Goal: Information Seeking & Learning: Learn about a topic

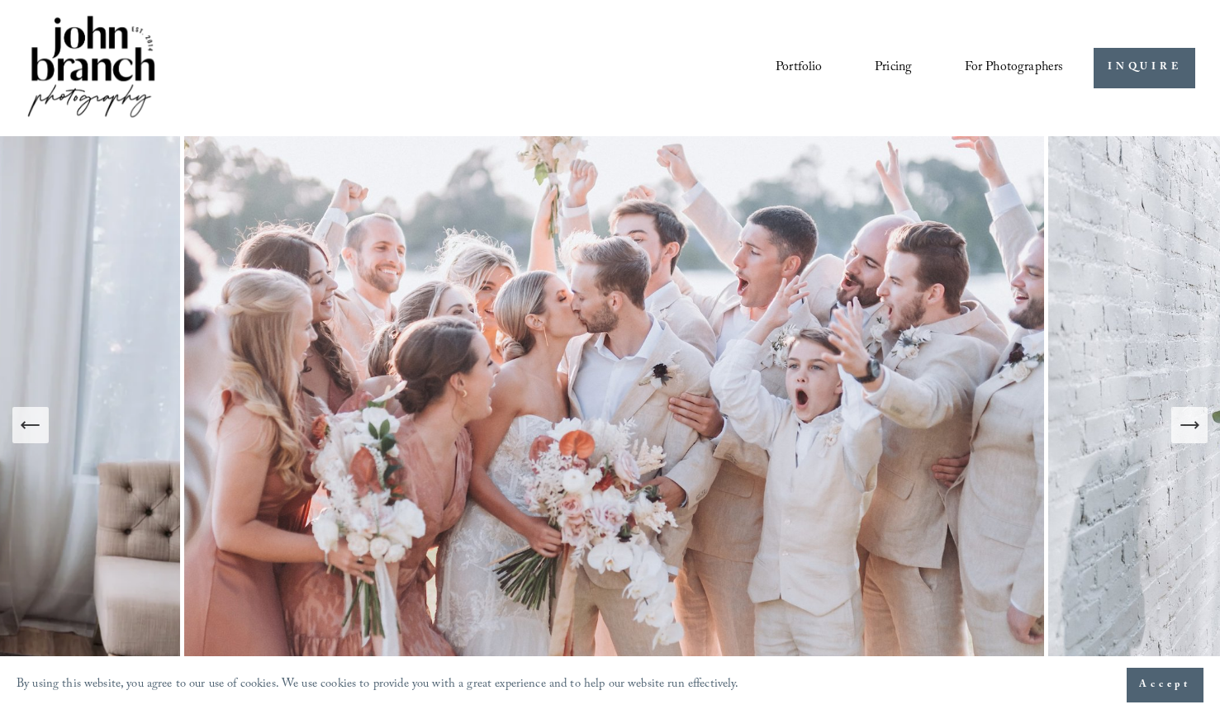
click at [1183, 437] on div "Next Slide" at bounding box center [1189, 425] width 23 height 23
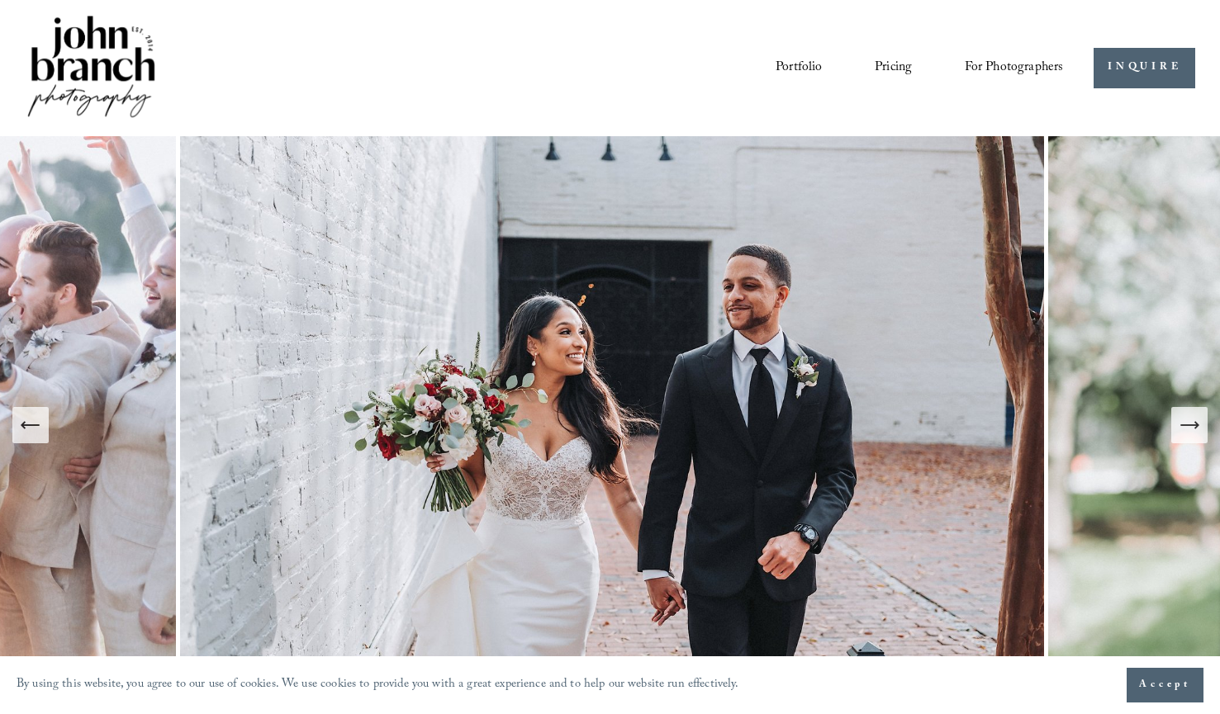
click at [1183, 437] on div "Next Slide" at bounding box center [1189, 425] width 23 height 23
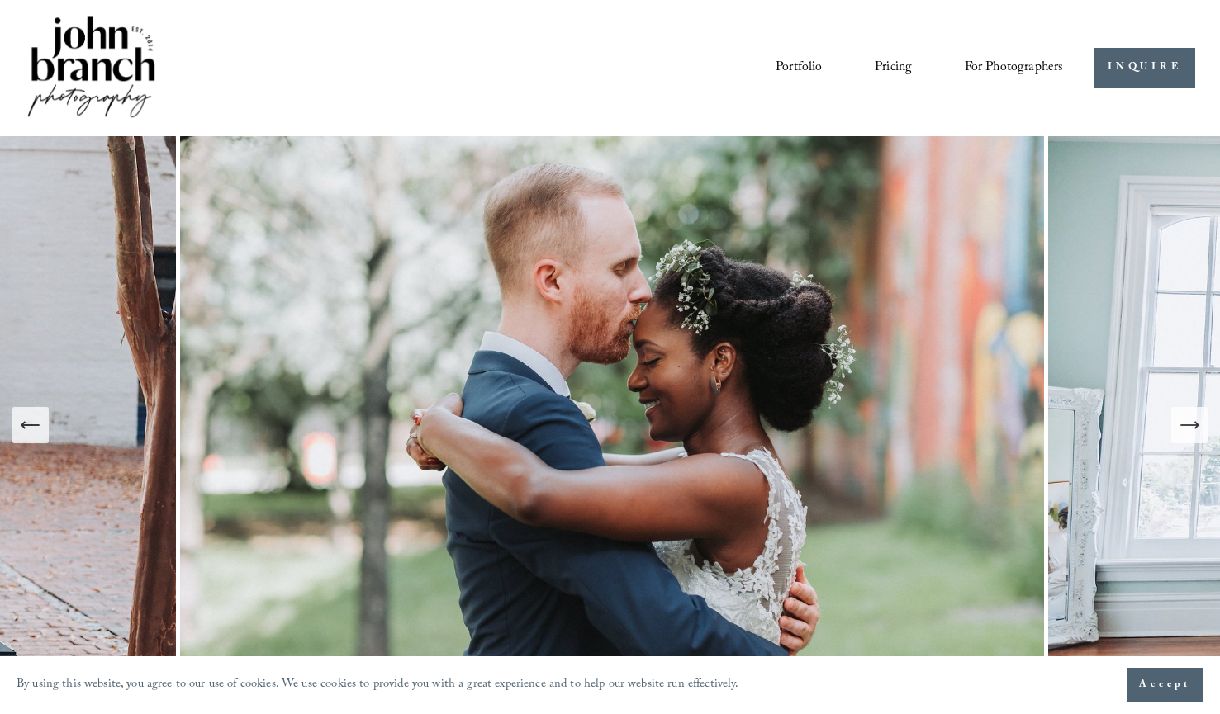
click at [1183, 437] on div "Next Slide" at bounding box center [1189, 425] width 23 height 23
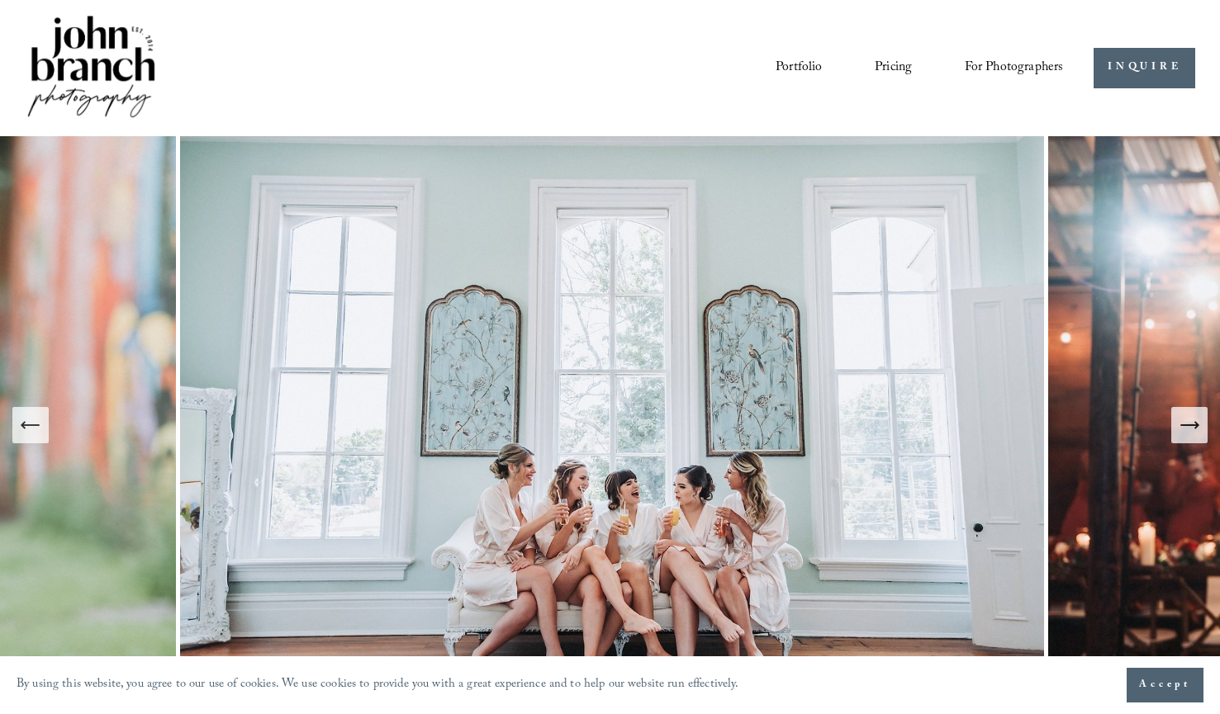
click at [1197, 429] on icon "Next Slide" at bounding box center [1189, 425] width 23 height 23
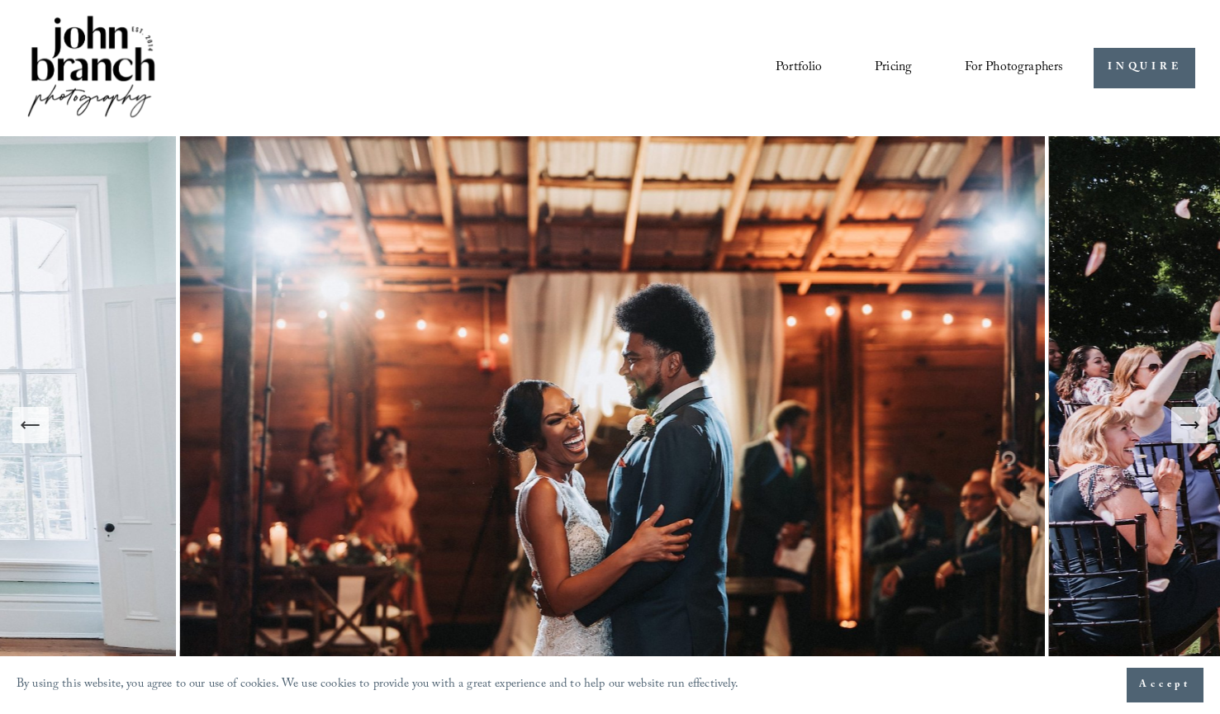
click at [1197, 429] on icon "Next Slide" at bounding box center [1189, 425] width 23 height 23
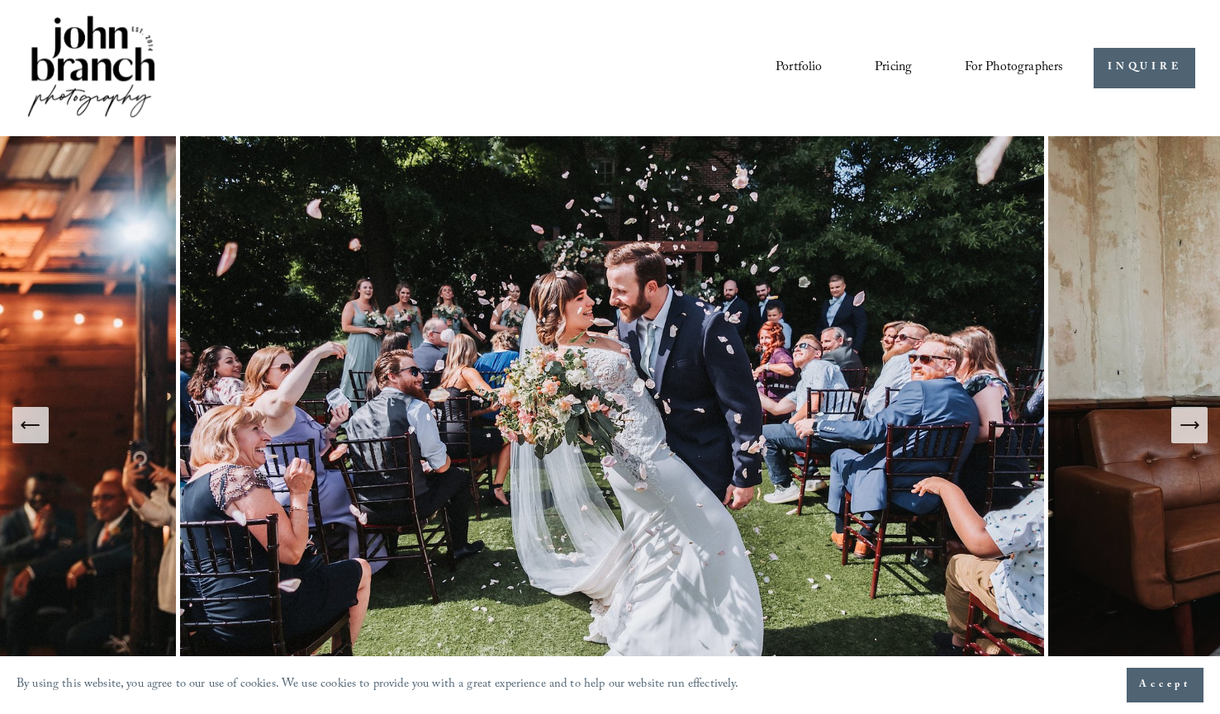
click at [13, 427] on button "Previous Slide" at bounding box center [30, 425] width 36 height 36
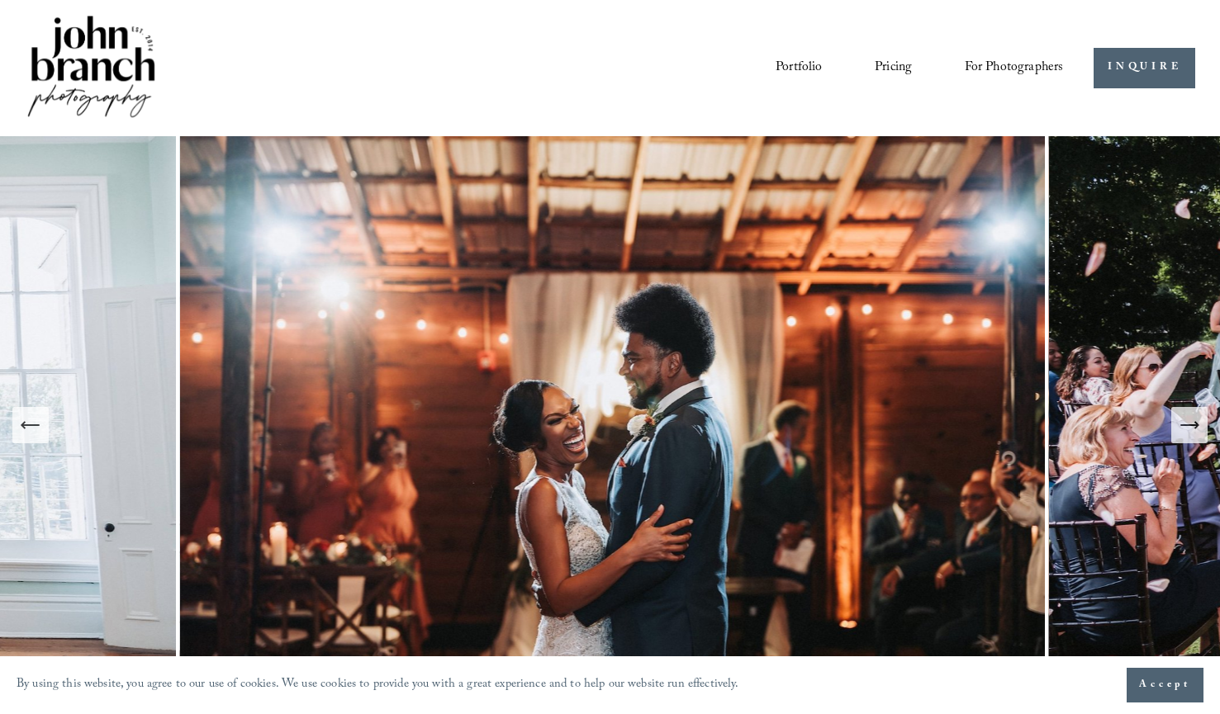
click at [1187, 420] on icon "Next Slide" at bounding box center [1189, 425] width 23 height 23
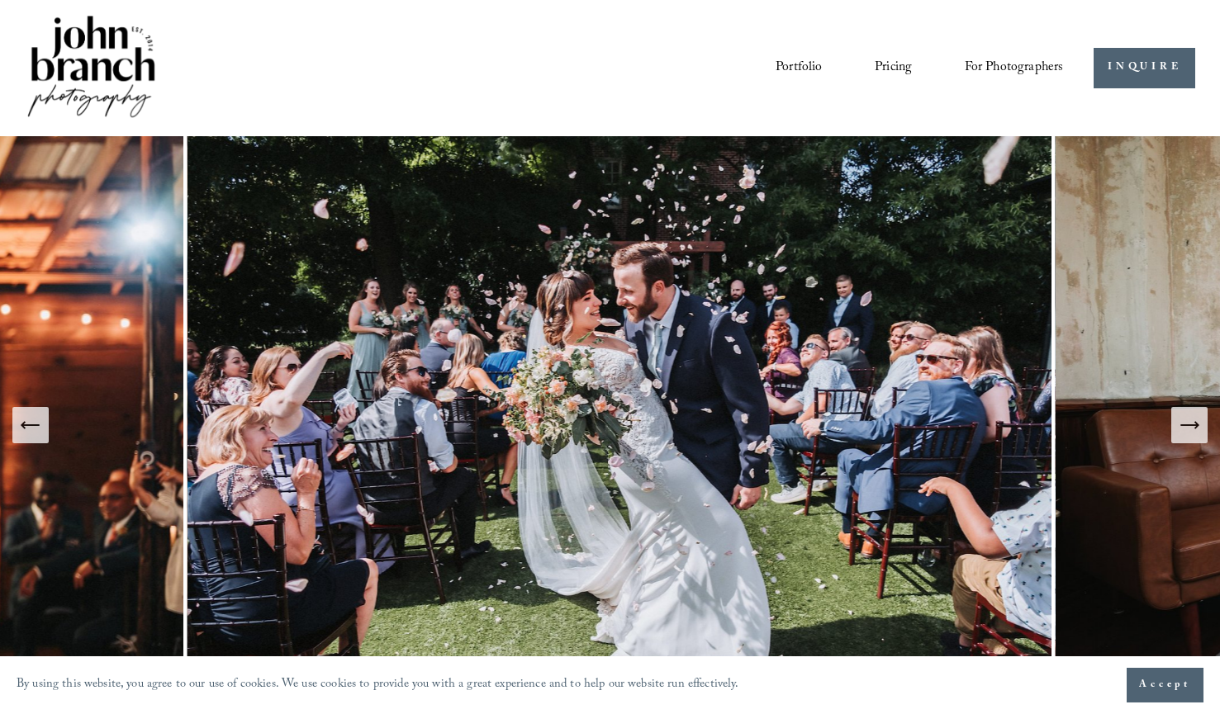
click at [1183, 422] on icon "Next Slide" at bounding box center [1189, 425] width 23 height 23
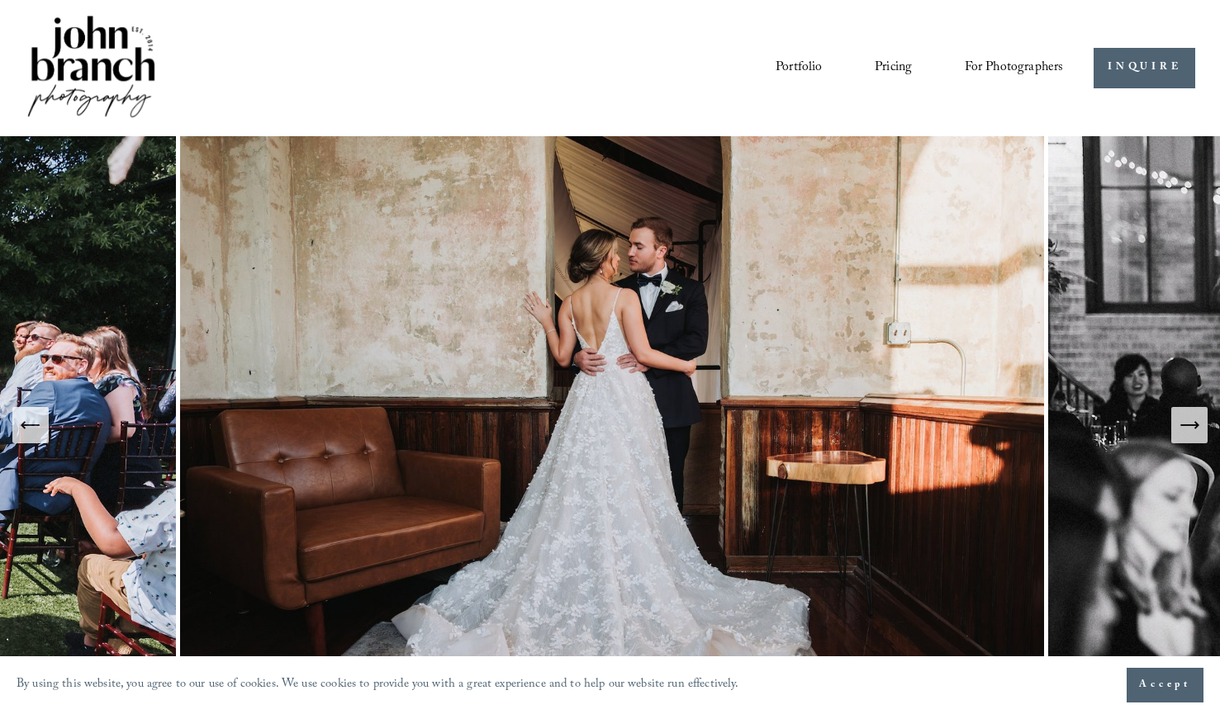
click at [1183, 422] on icon "Next Slide" at bounding box center [1189, 425] width 23 height 23
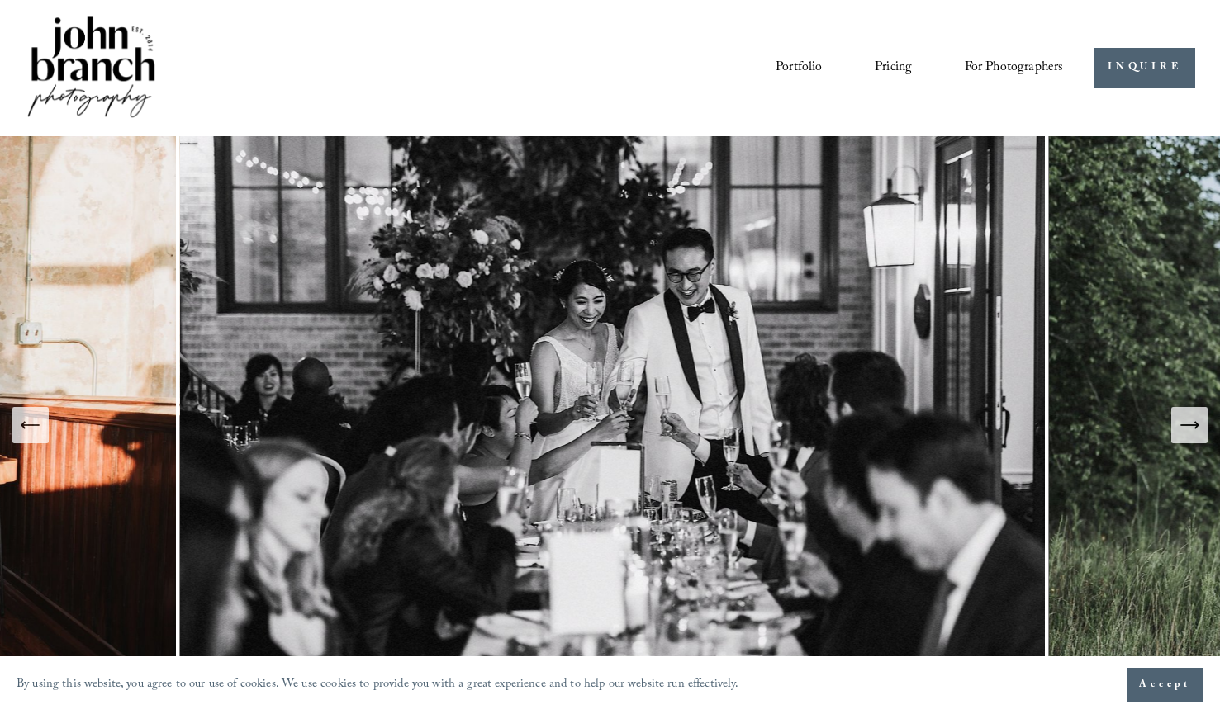
click at [36, 428] on icon "Previous Slide" at bounding box center [30, 425] width 23 height 23
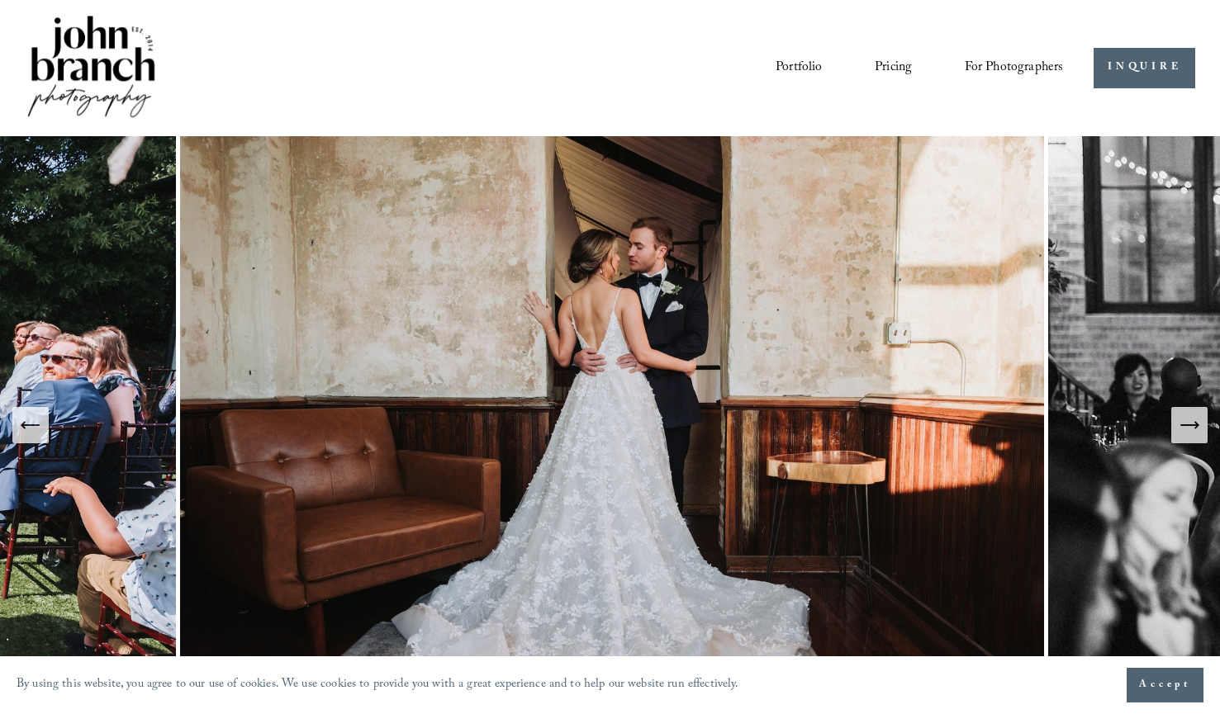
click at [1193, 429] on icon "Next Slide" at bounding box center [1189, 425] width 23 height 23
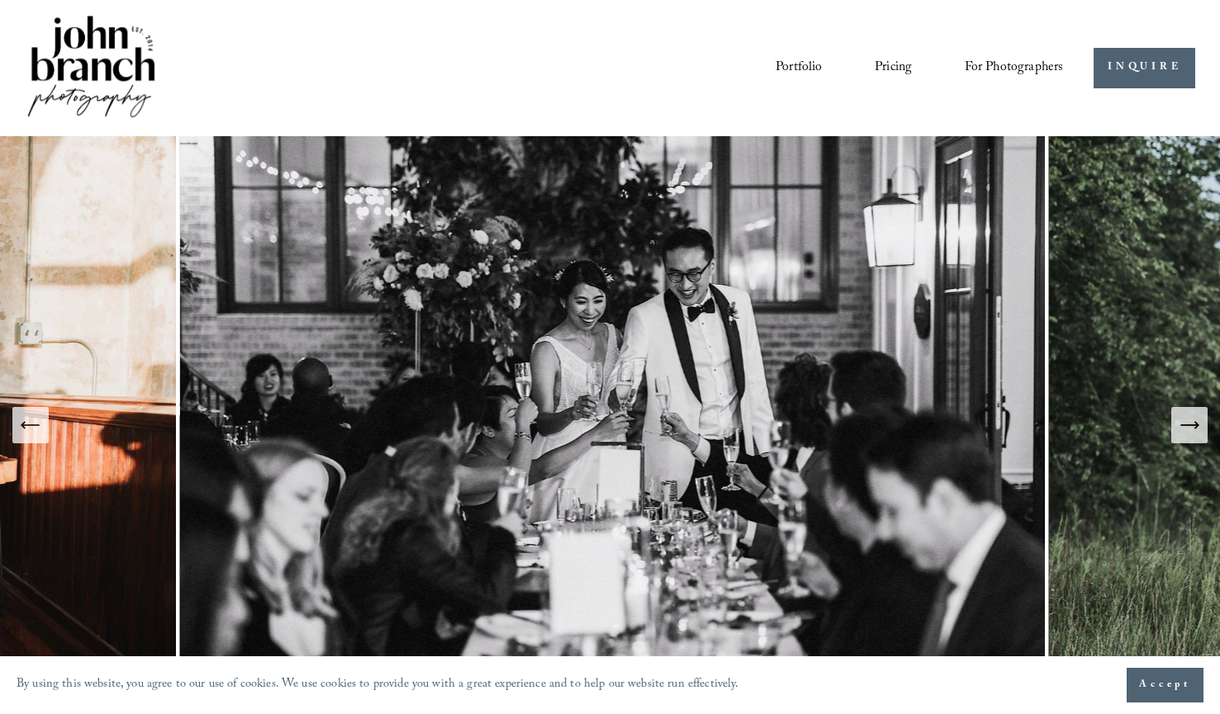
click at [1193, 430] on icon "Next Slide" at bounding box center [1189, 425] width 23 height 23
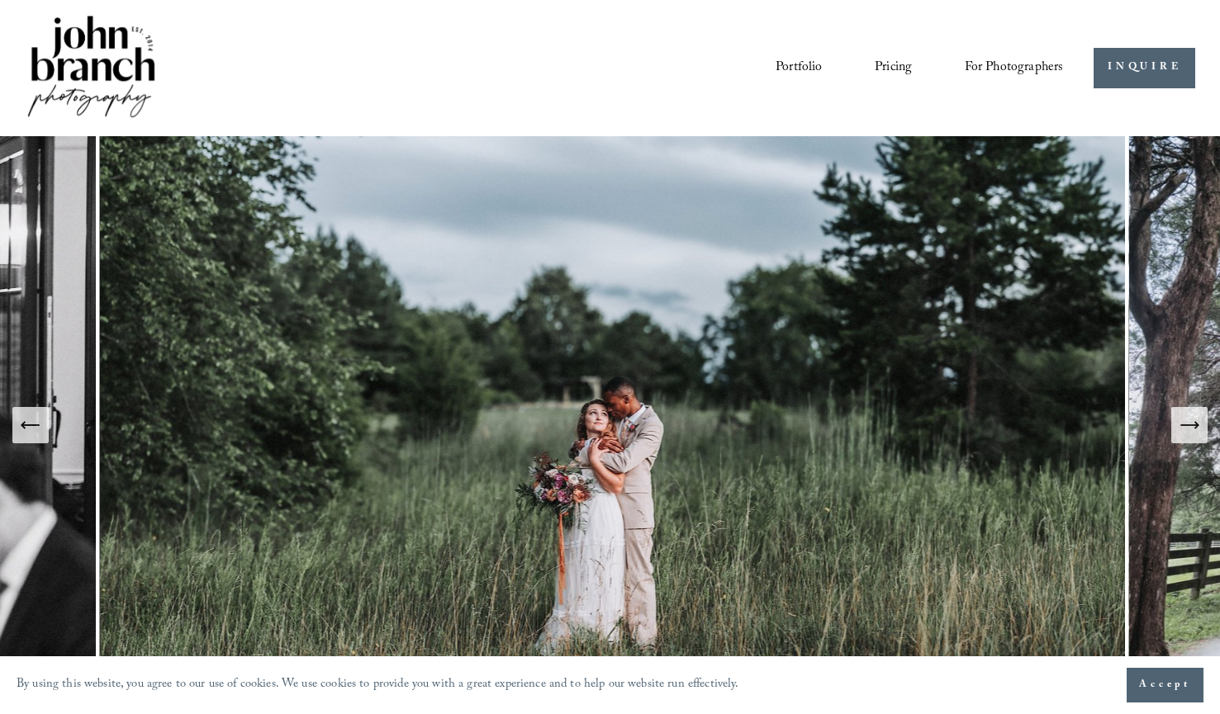
click at [1193, 430] on icon "Next Slide" at bounding box center [1189, 425] width 23 height 23
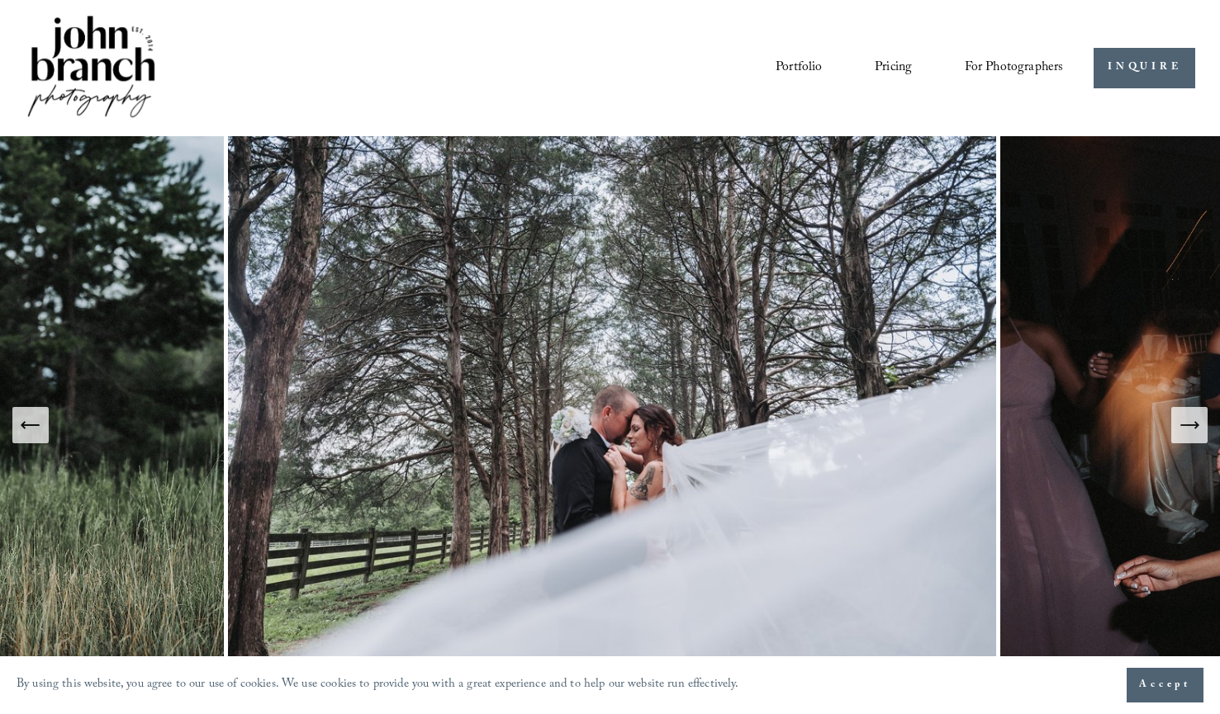
click at [1193, 430] on icon "Next Slide" at bounding box center [1189, 425] width 23 height 23
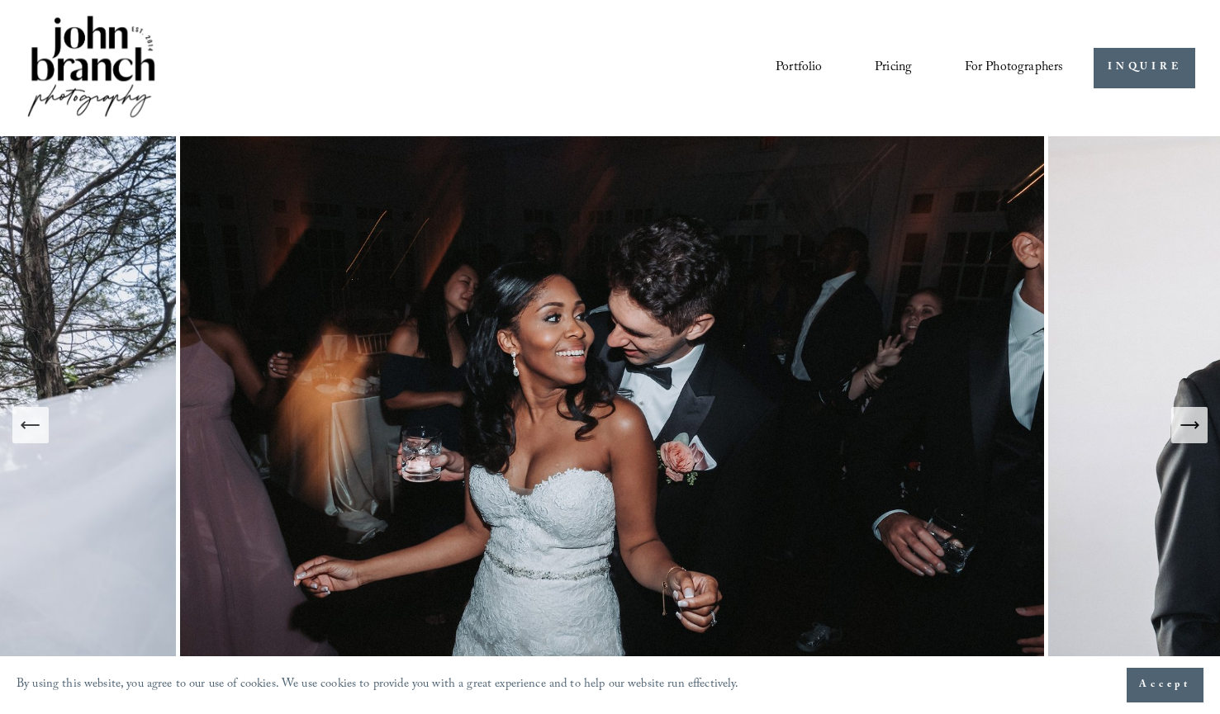
click at [1193, 430] on icon "Next Slide" at bounding box center [1189, 425] width 23 height 23
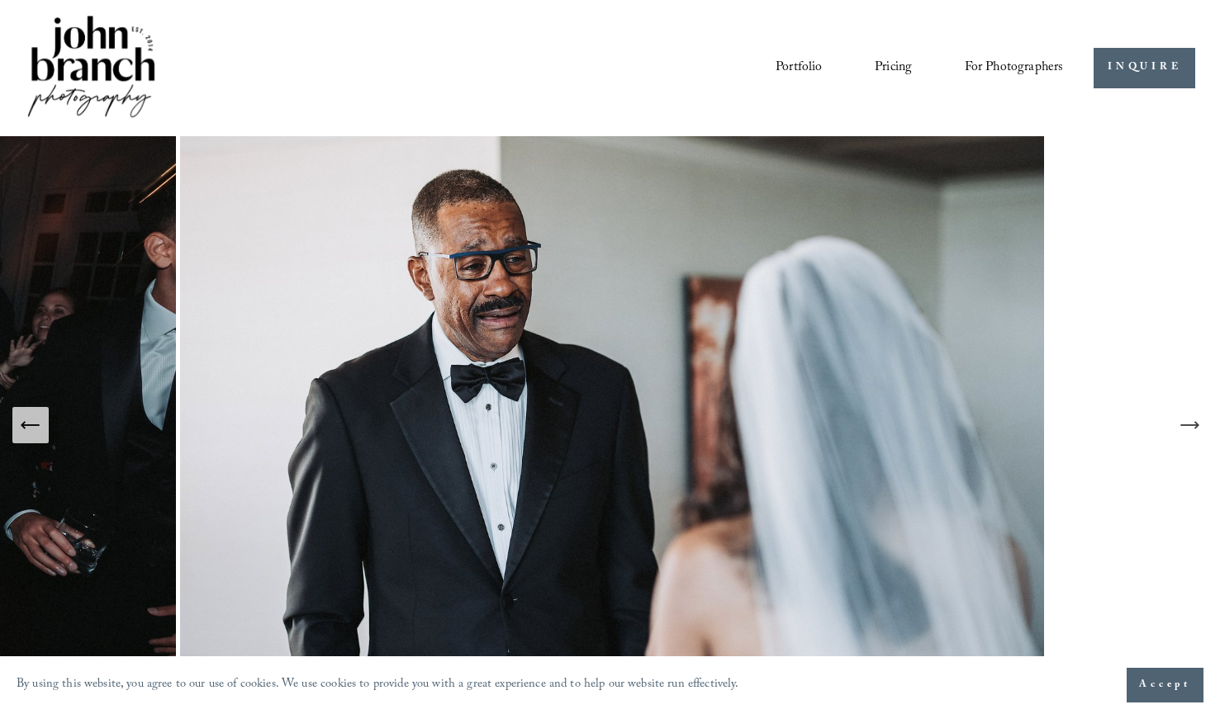
click at [1193, 430] on icon "Next Slide" at bounding box center [1189, 425] width 23 height 23
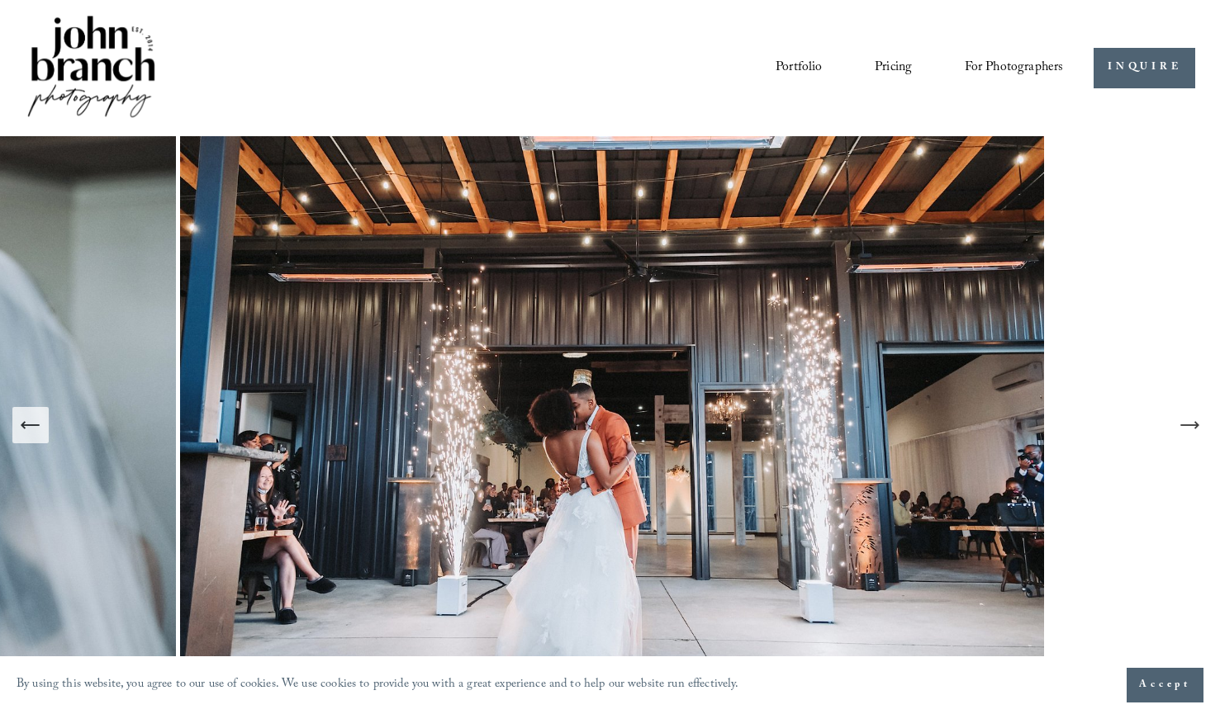
click at [1193, 430] on icon "Next Slide" at bounding box center [1189, 425] width 23 height 23
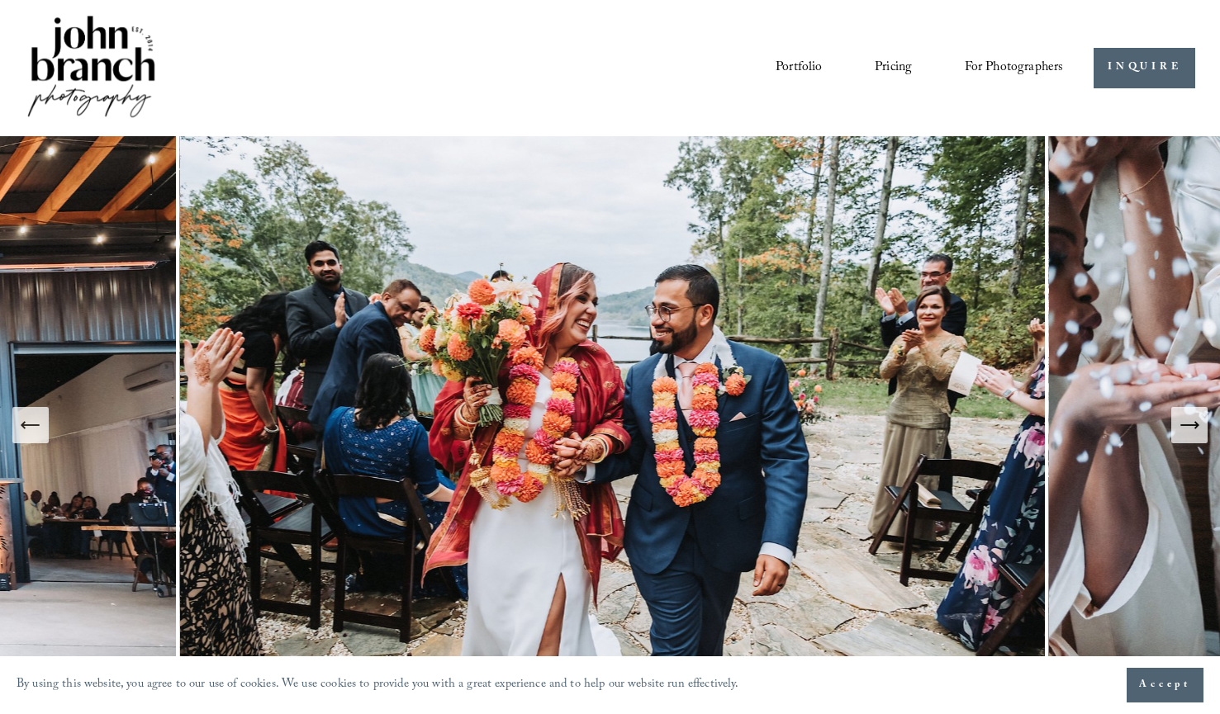
click at [1193, 430] on icon "Next Slide" at bounding box center [1189, 425] width 23 height 23
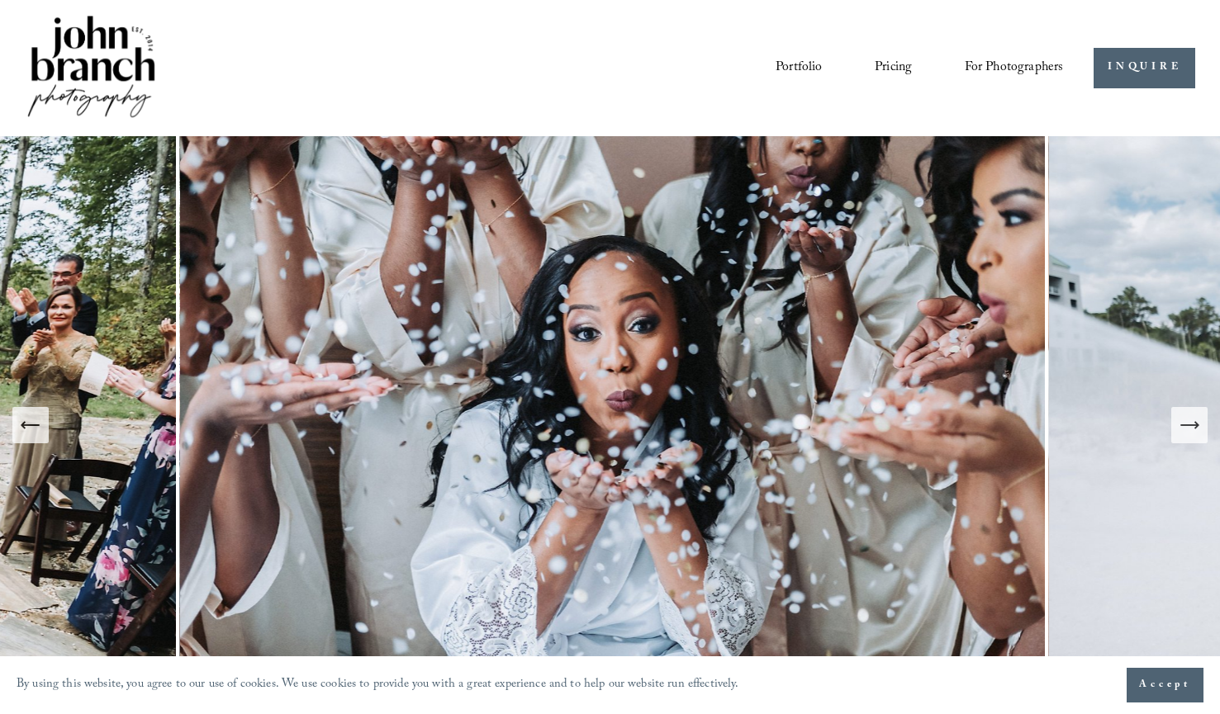
click at [1193, 430] on icon "Next Slide" at bounding box center [1189, 425] width 23 height 23
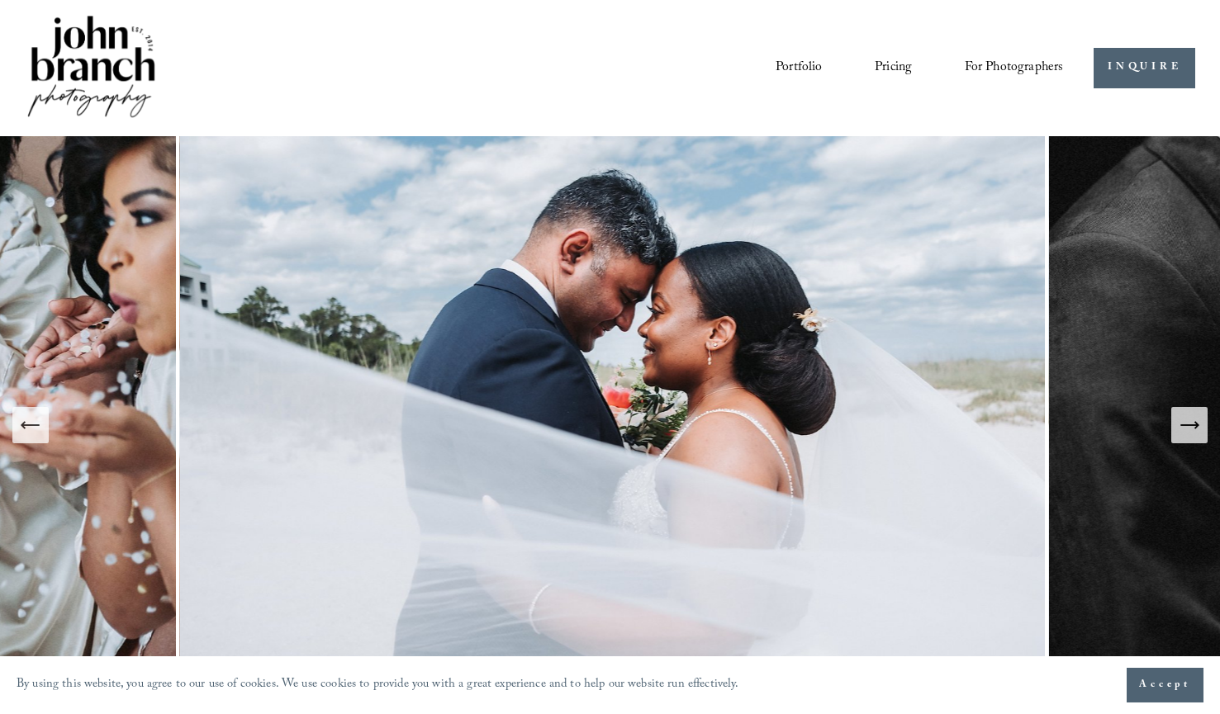
click at [1193, 430] on icon "Next Slide" at bounding box center [1189, 425] width 23 height 23
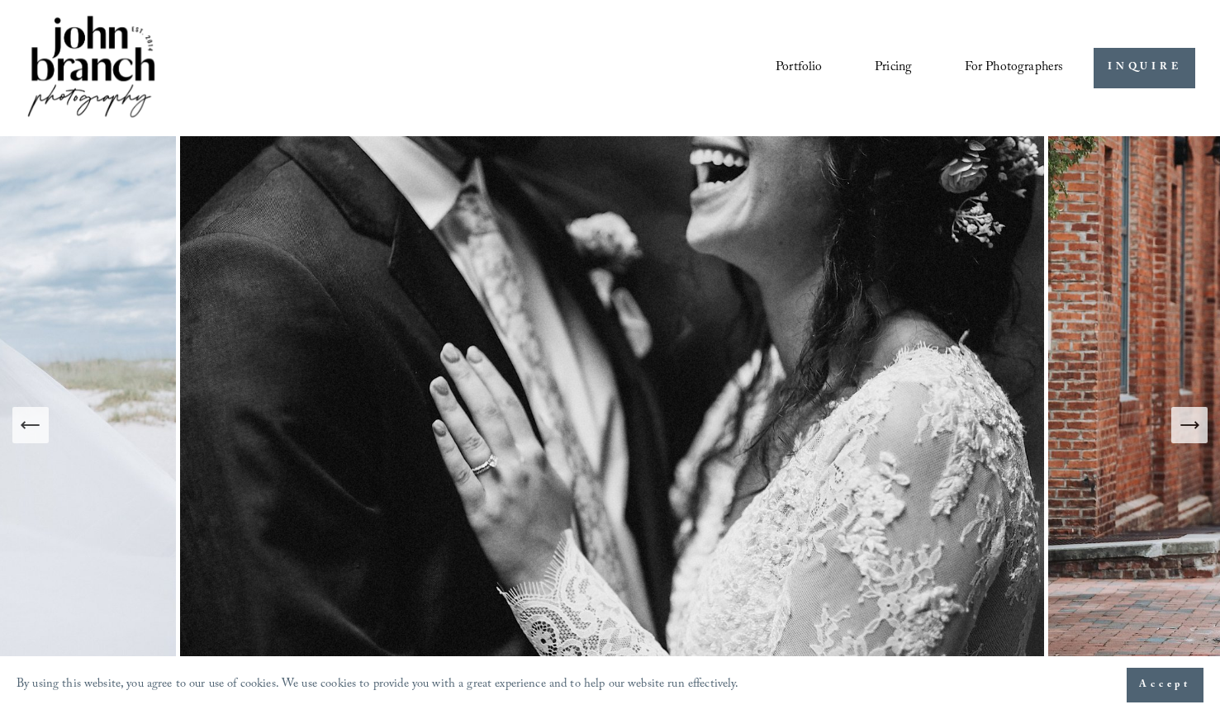
click at [1193, 430] on icon "Next Slide" at bounding box center [1189, 425] width 23 height 23
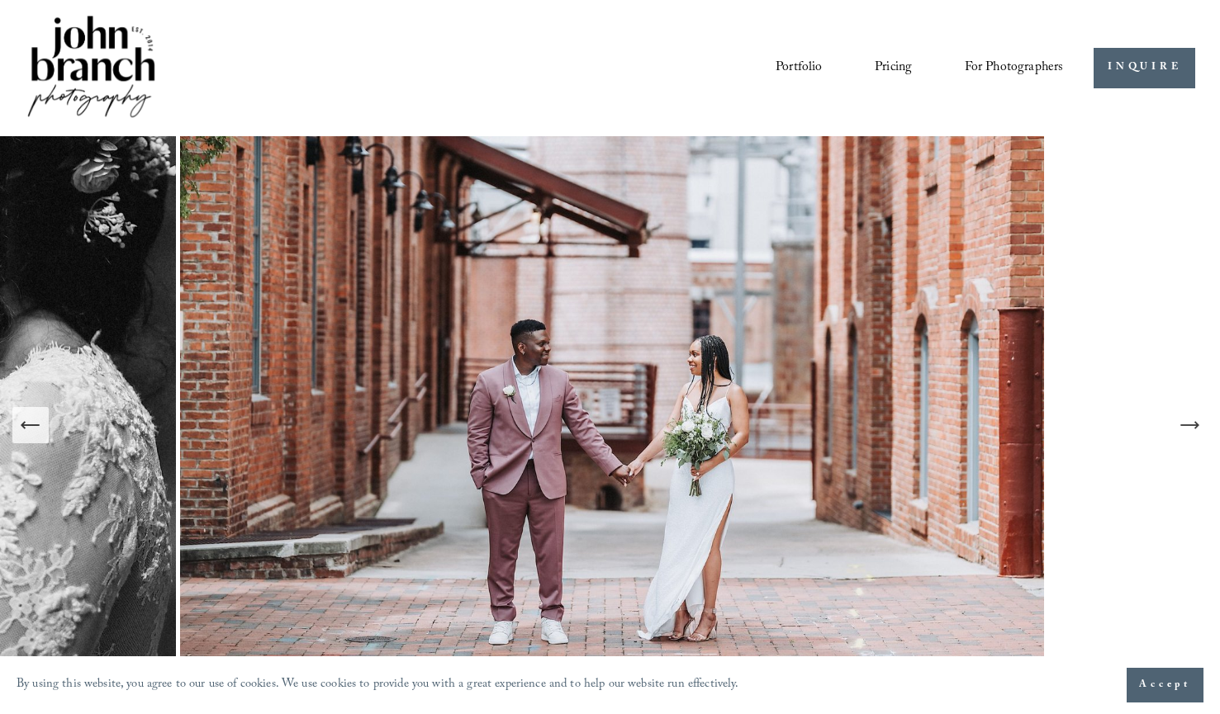
click at [1193, 430] on icon "Next Slide" at bounding box center [1189, 425] width 23 height 23
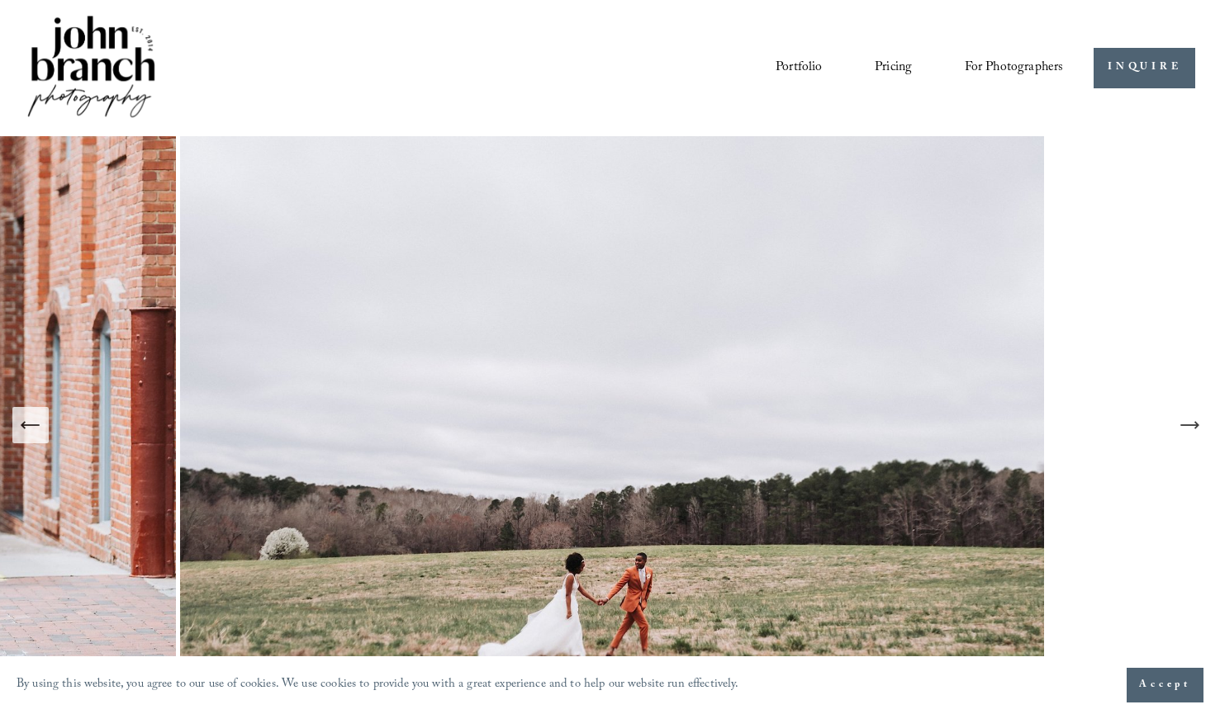
click at [1193, 430] on icon "Next Slide" at bounding box center [1189, 425] width 23 height 23
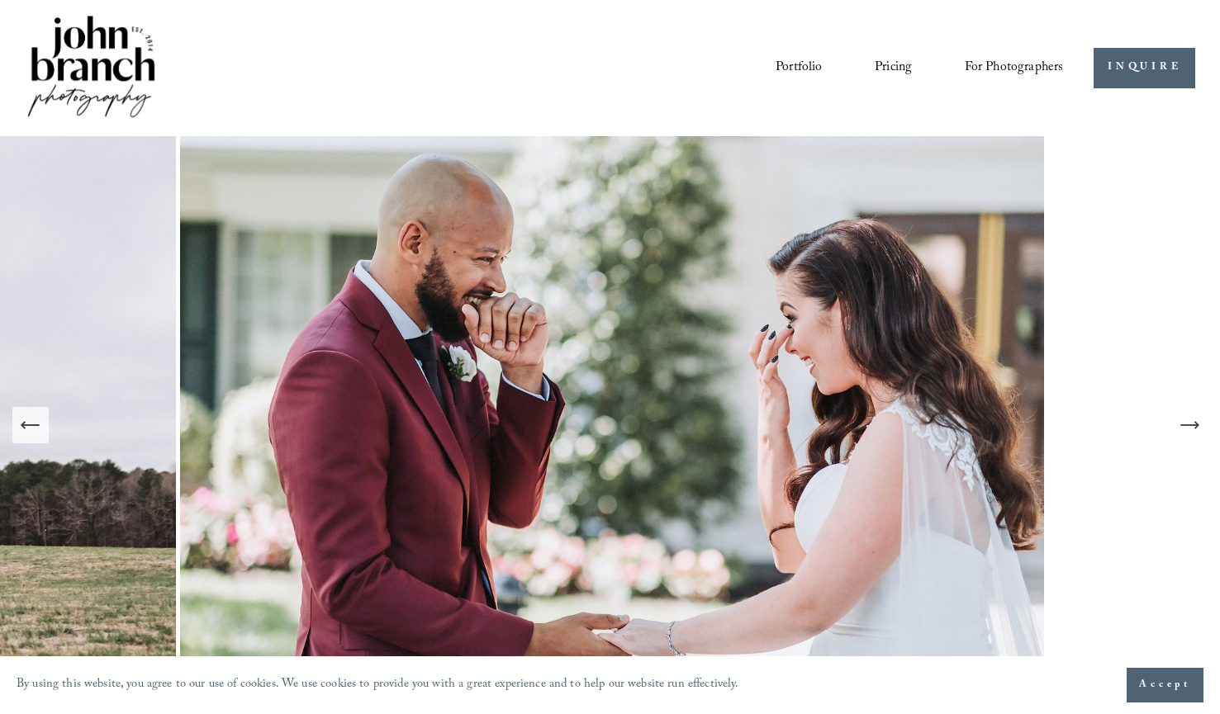
click at [34, 410] on button "Previous Slide" at bounding box center [30, 425] width 36 height 36
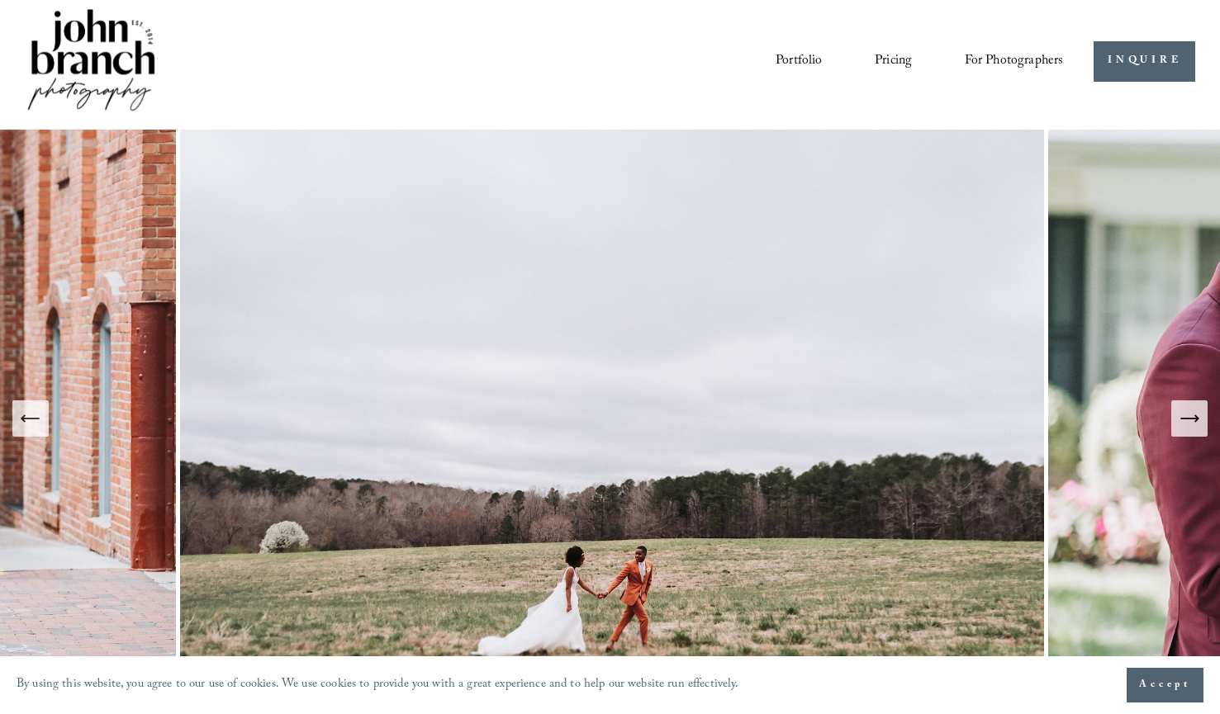
scroll to position [12, 0]
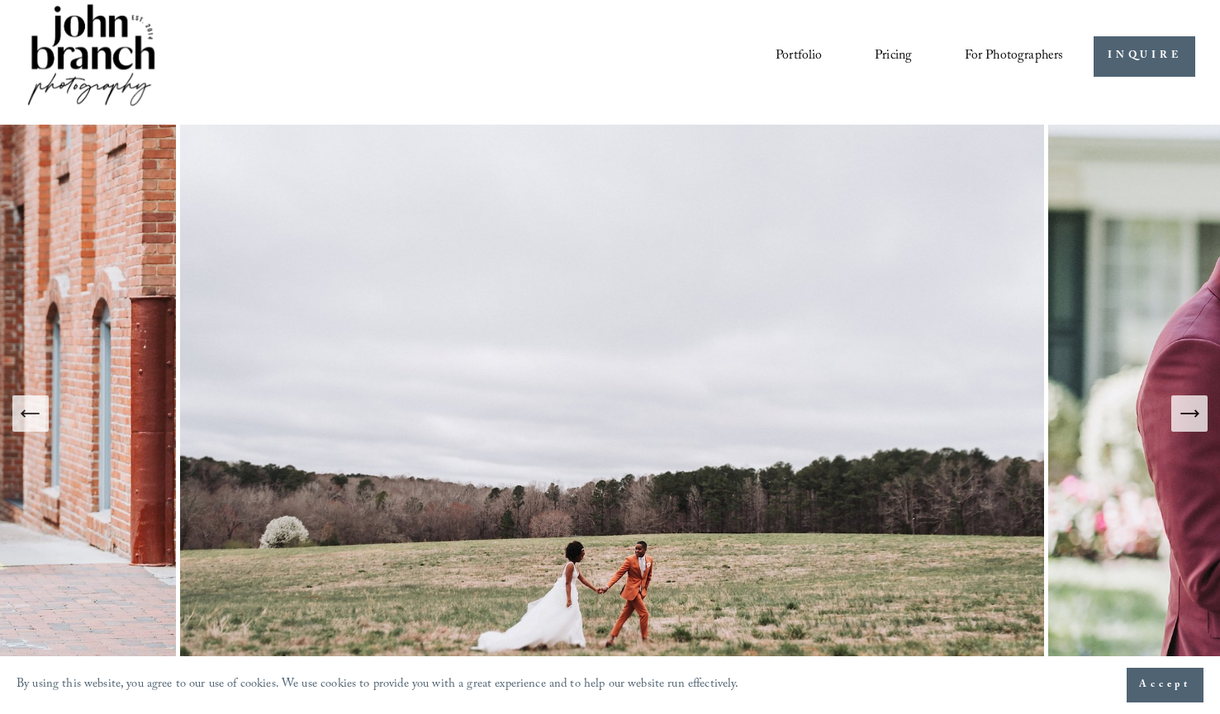
click at [1176, 422] on button "Next Slide" at bounding box center [1189, 414] width 36 height 36
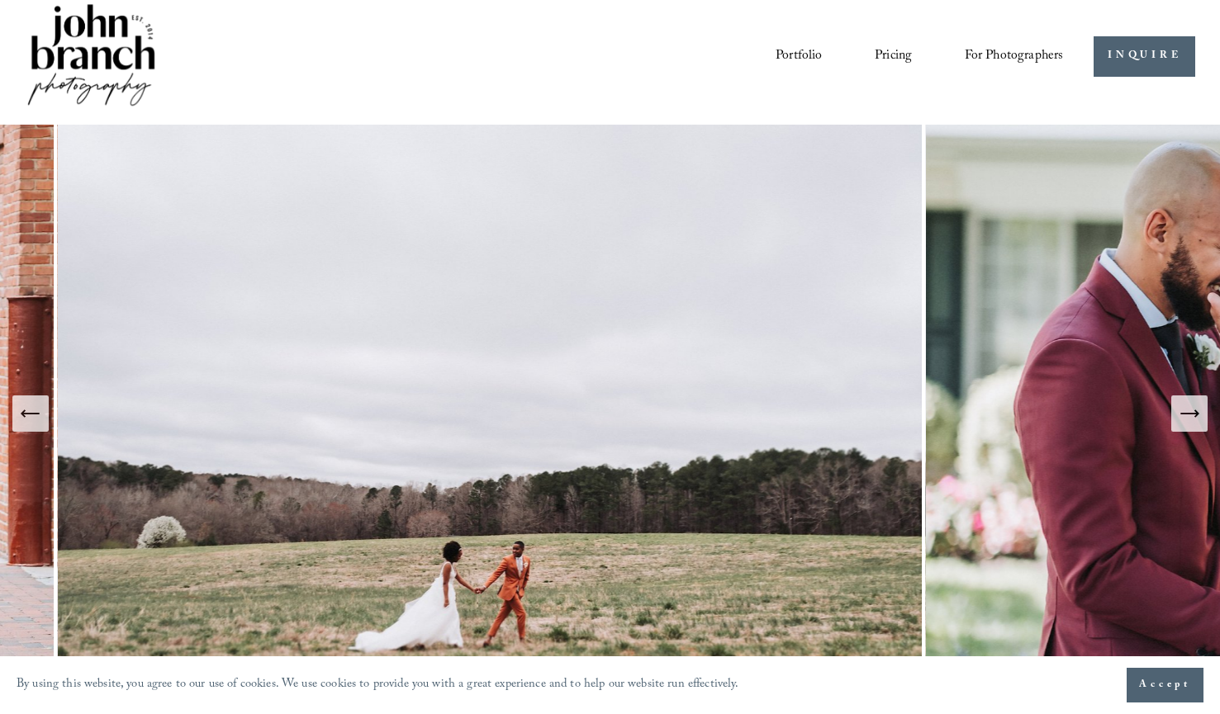
scroll to position [17, 0]
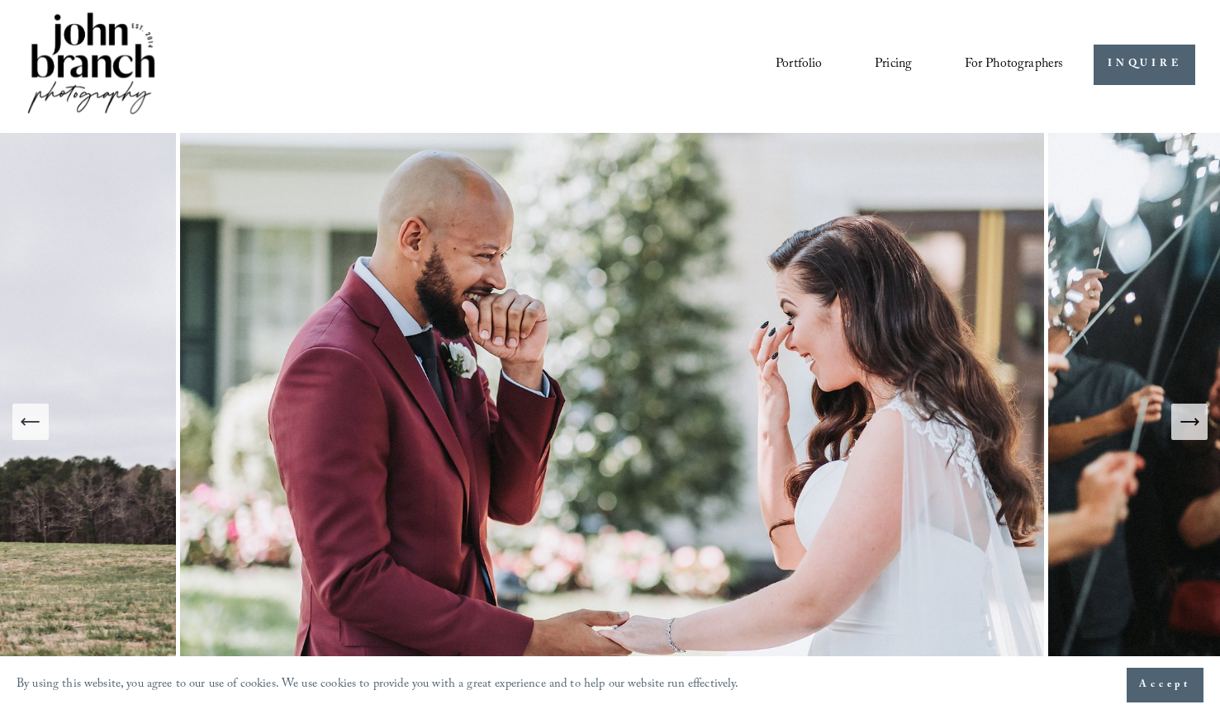
click at [1176, 421] on button "Next Slide" at bounding box center [1189, 422] width 36 height 36
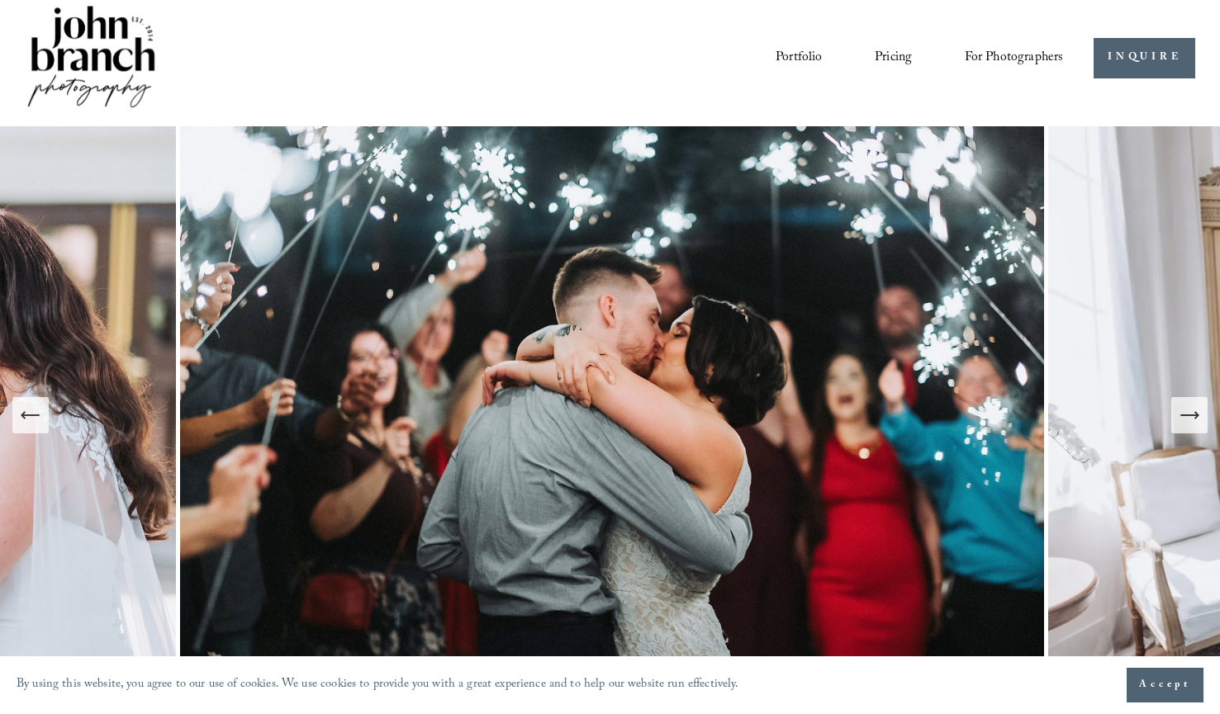
click at [1176, 421] on button "Next Slide" at bounding box center [1189, 415] width 36 height 36
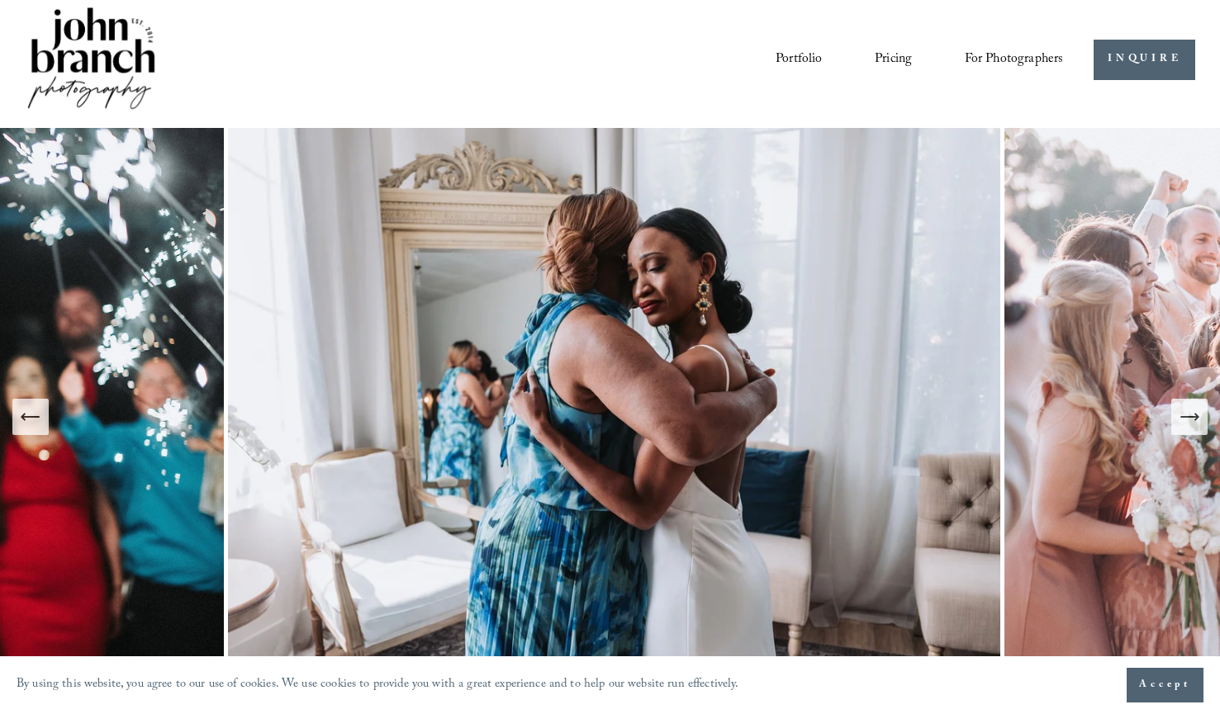
click at [1176, 421] on button "Next Slide" at bounding box center [1189, 417] width 36 height 36
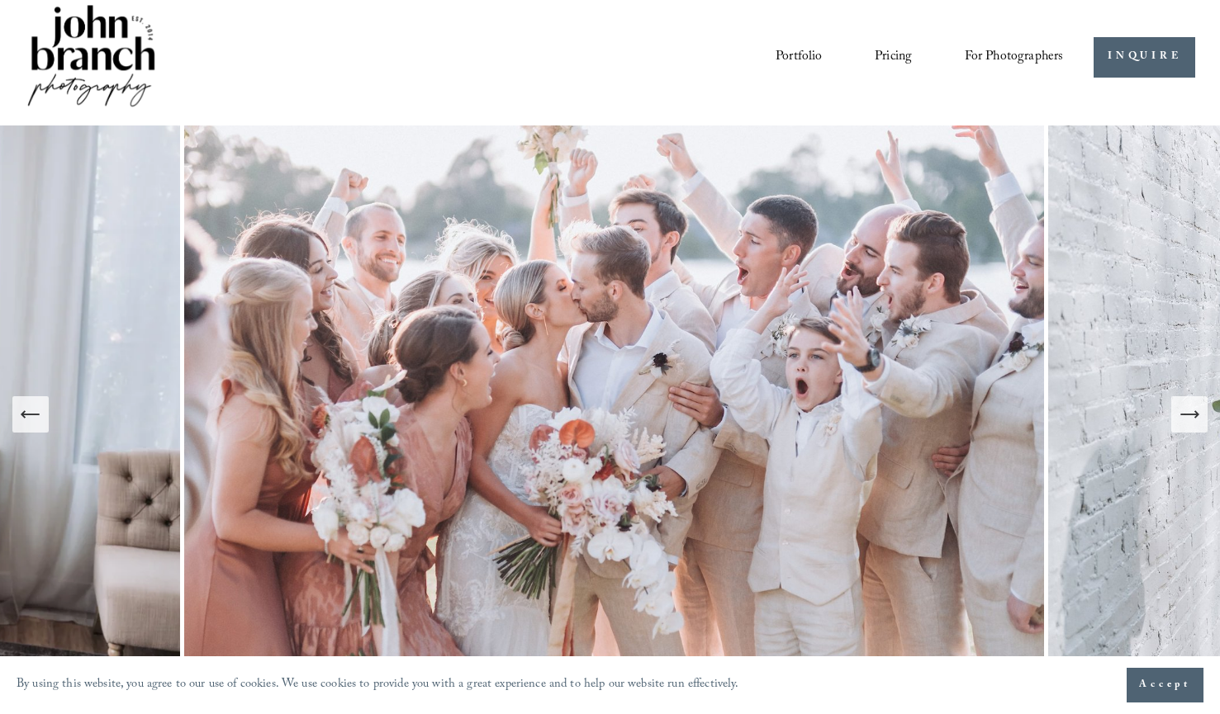
scroll to position [12, 0]
click at [26, 421] on icon "Previous Slide" at bounding box center [30, 413] width 23 height 23
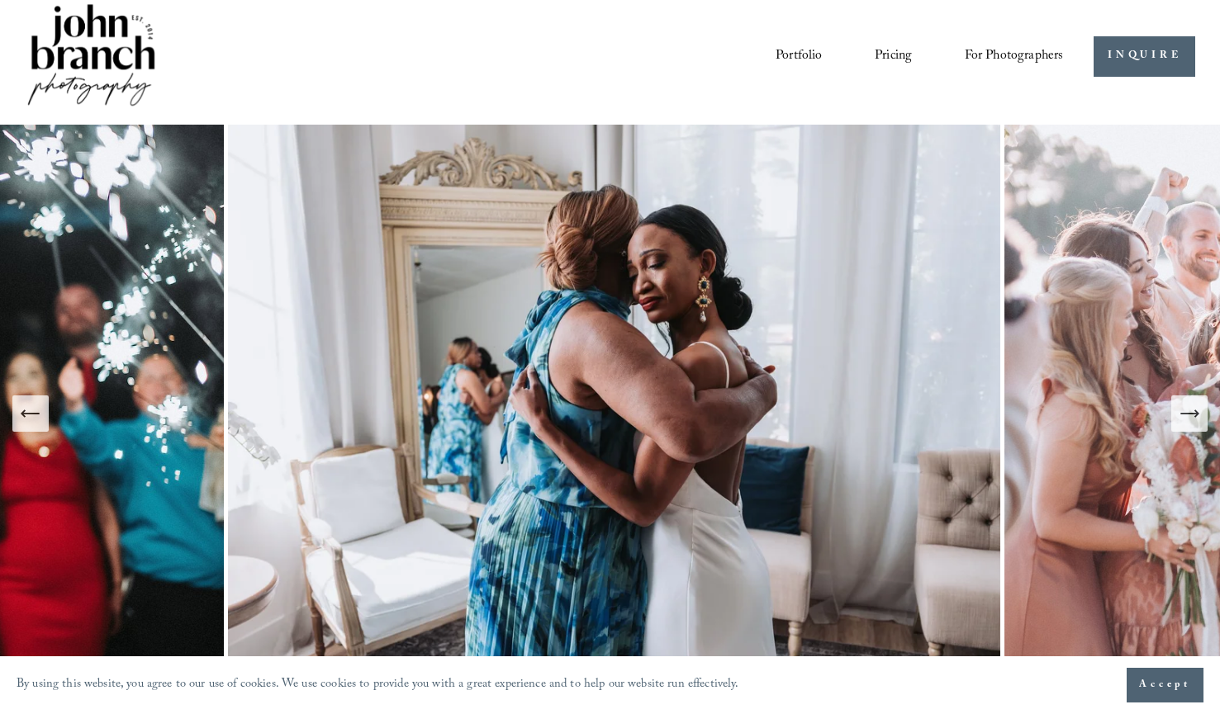
click at [1194, 414] on icon "Next Slide" at bounding box center [1188, 414] width 17 height 0
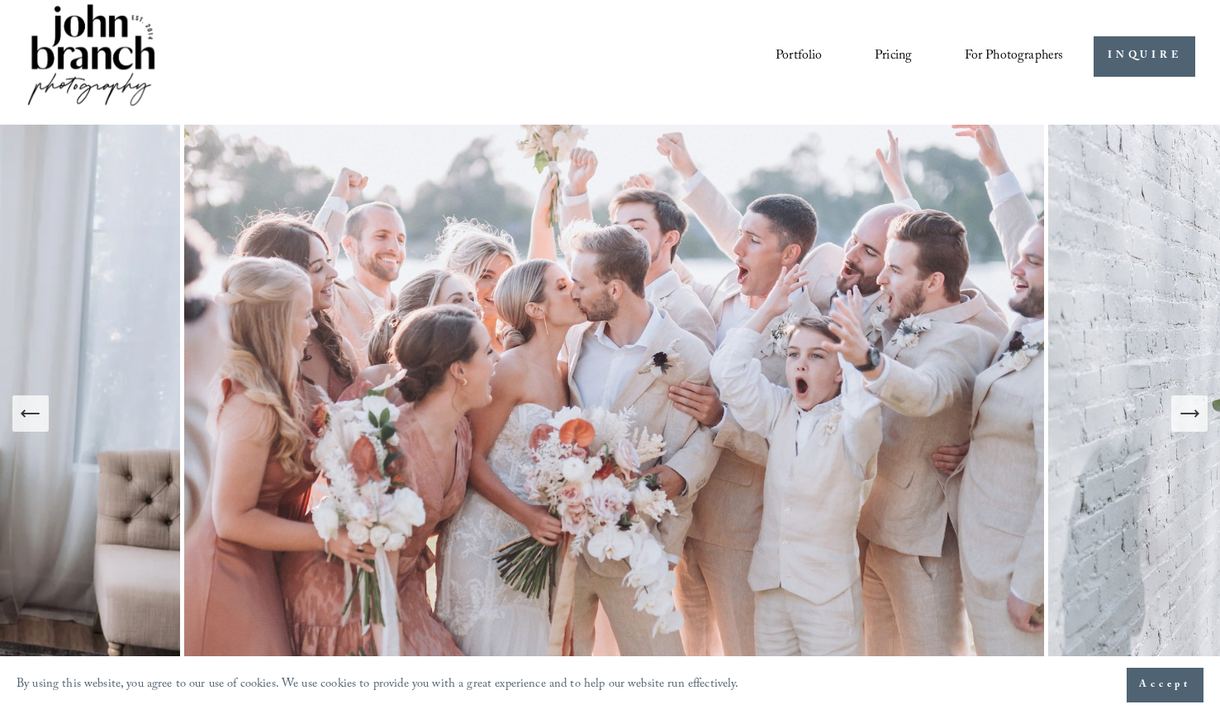
click at [1194, 414] on icon "Next Slide" at bounding box center [1188, 414] width 17 height 0
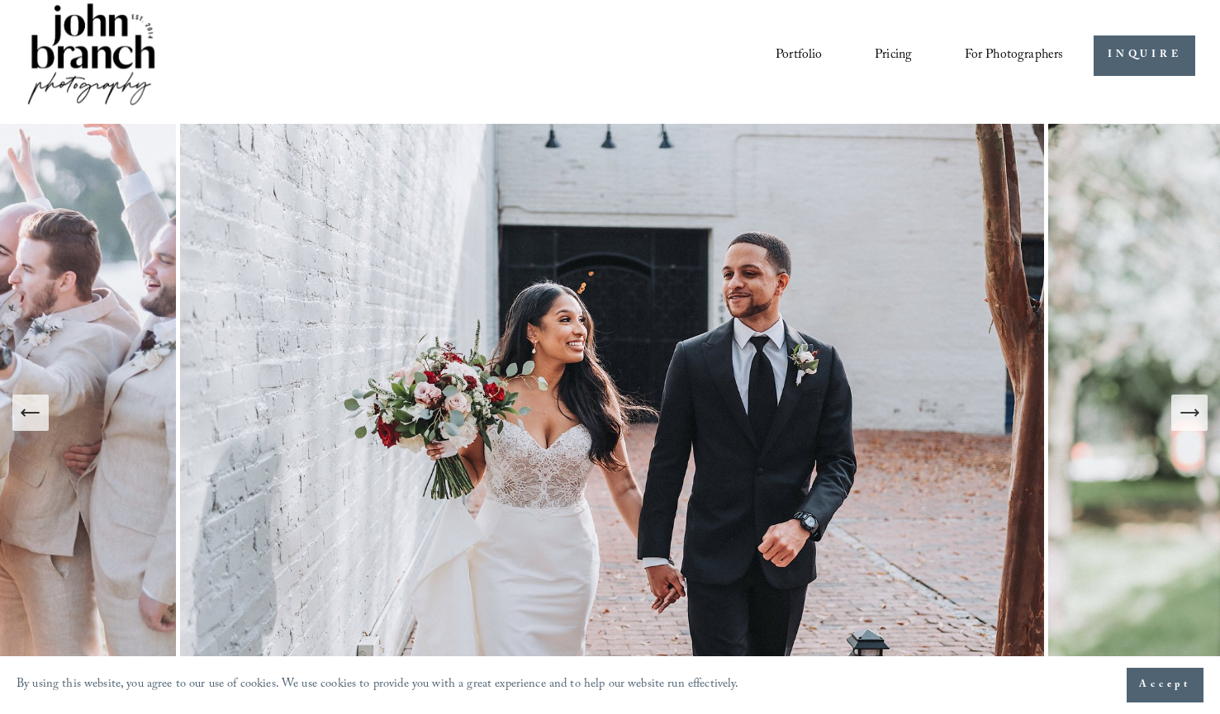
scroll to position [15, 0]
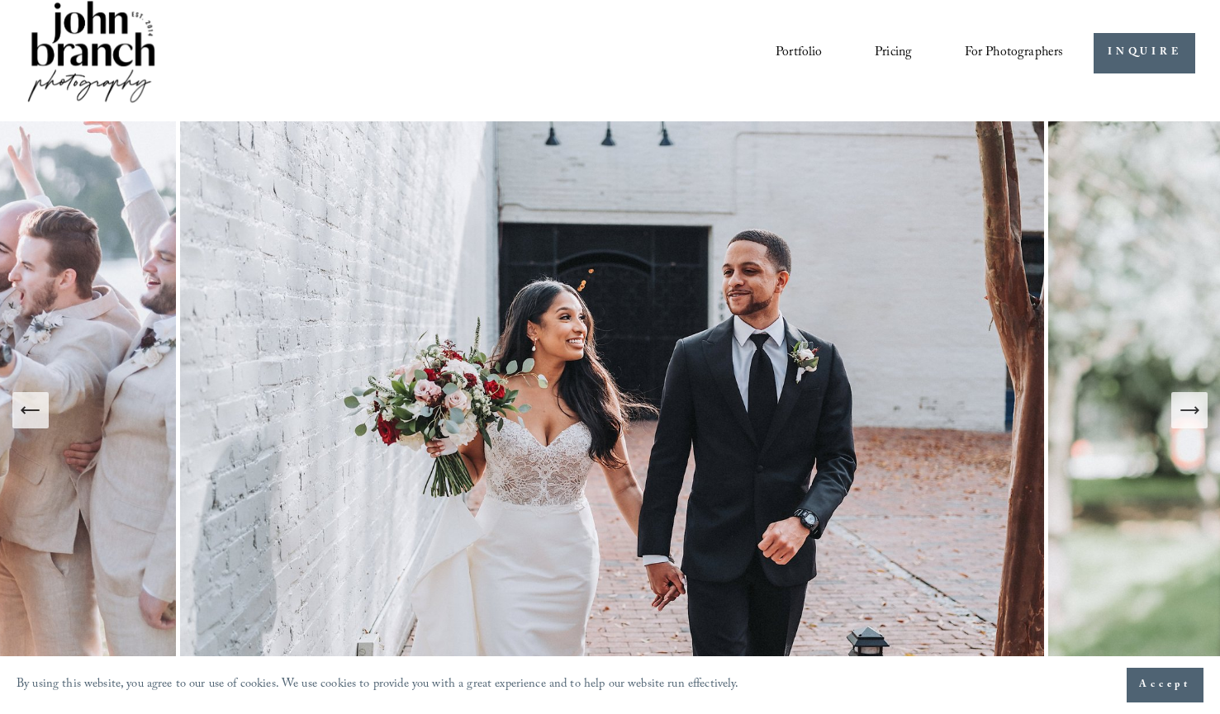
click at [887, 75] on div "Portfolio Pricing For Photographers Presets Education Courses" at bounding box center [544, 53] width 1039 height 111
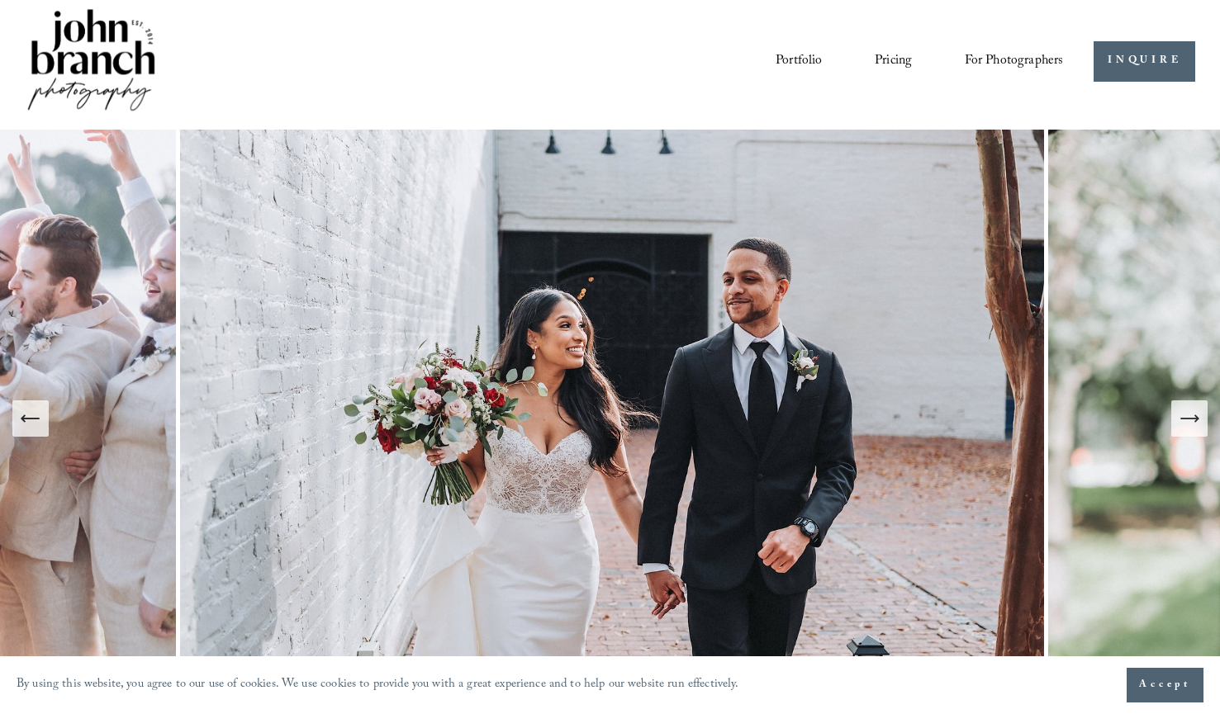
scroll to position [1, 0]
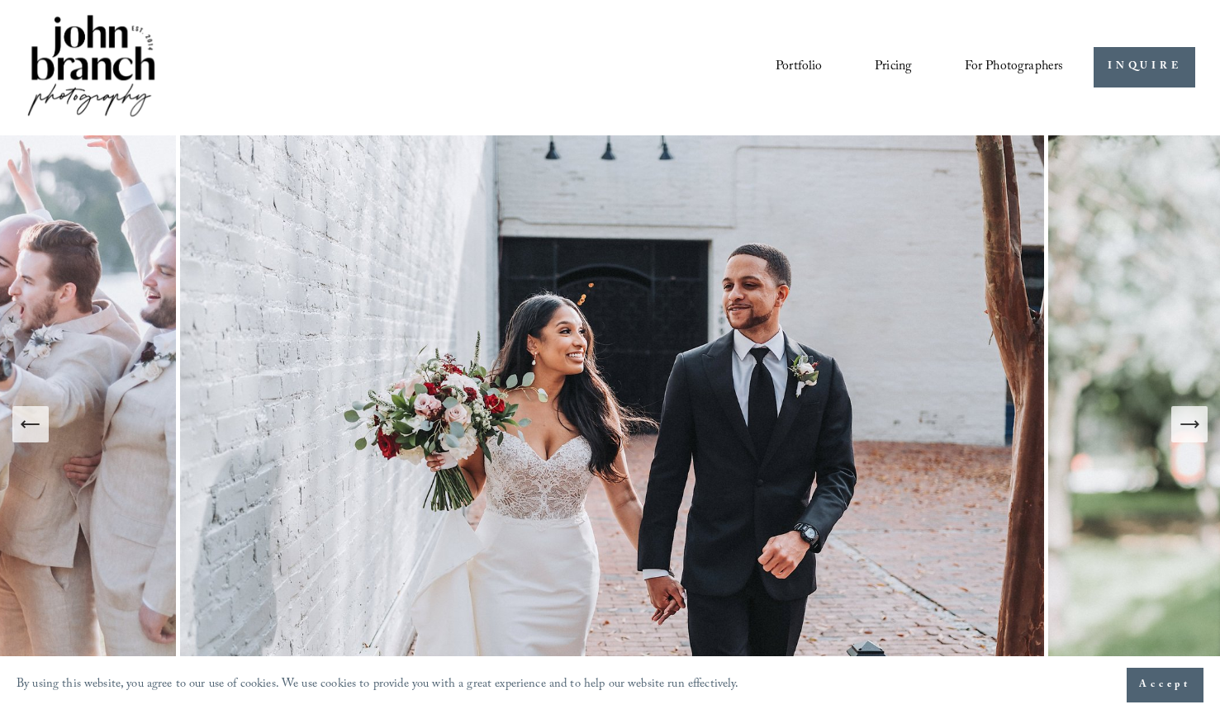
click at [884, 66] on link "Pricing" at bounding box center [893, 67] width 37 height 28
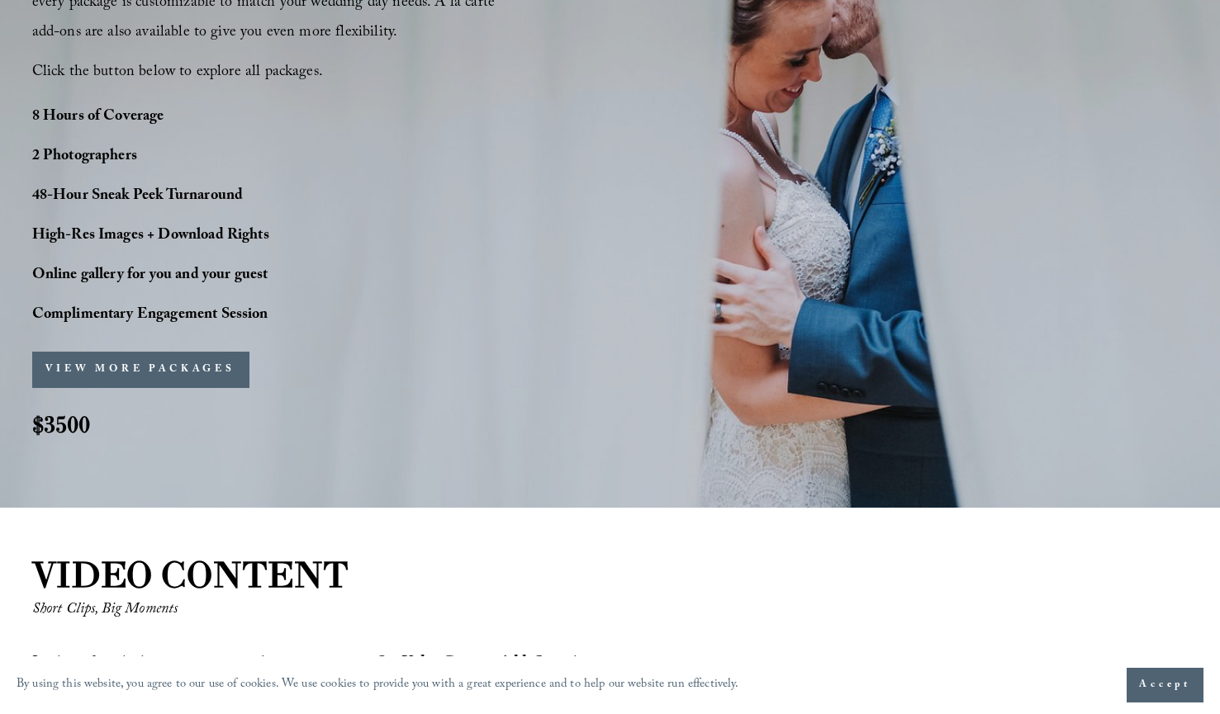
scroll to position [1335, 0]
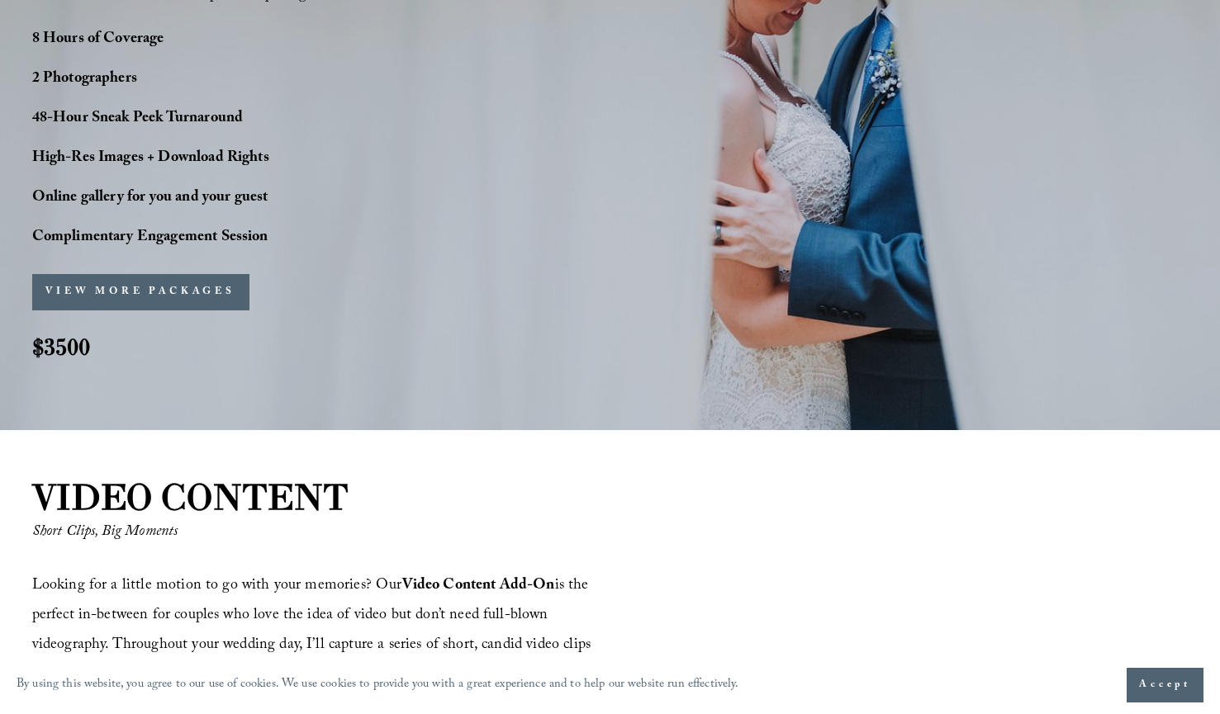
drag, startPoint x: 889, startPoint y: 206, endPoint x: 1195, endPoint y: 228, distance: 307.2
click at [157, 297] on button "VIEW MORE PACKAGES" at bounding box center [140, 292] width 217 height 36
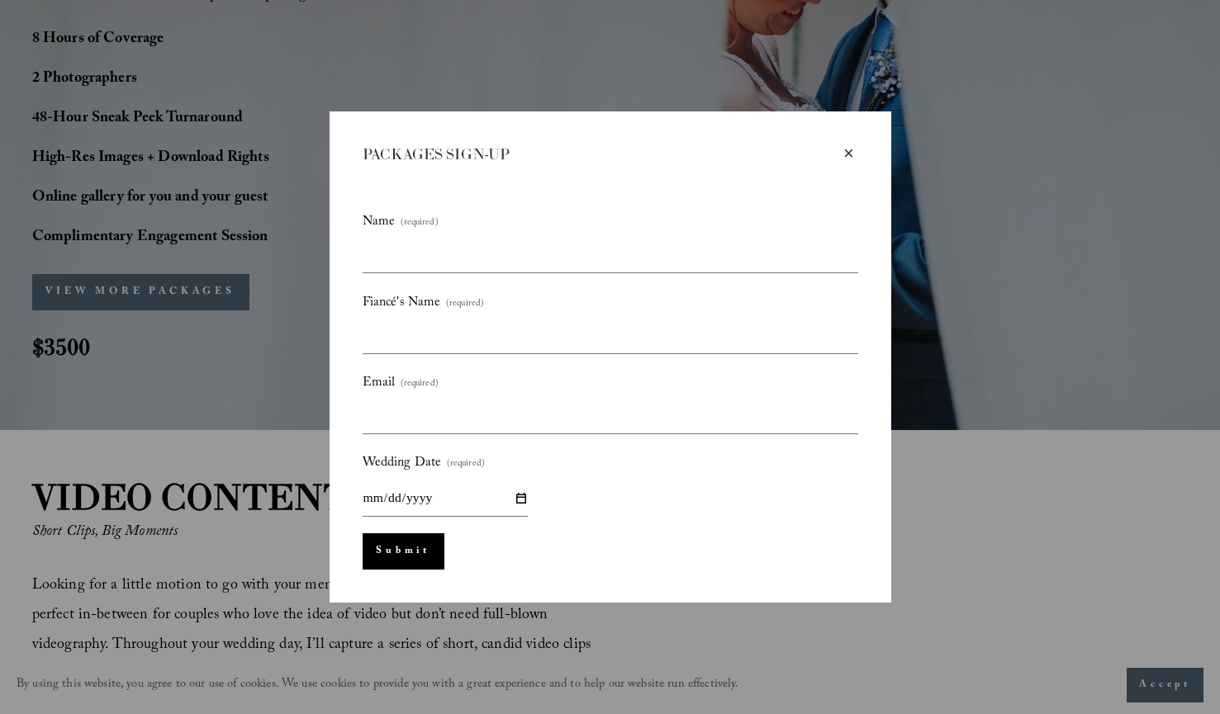
click at [849, 145] on div "×" at bounding box center [849, 154] width 18 height 18
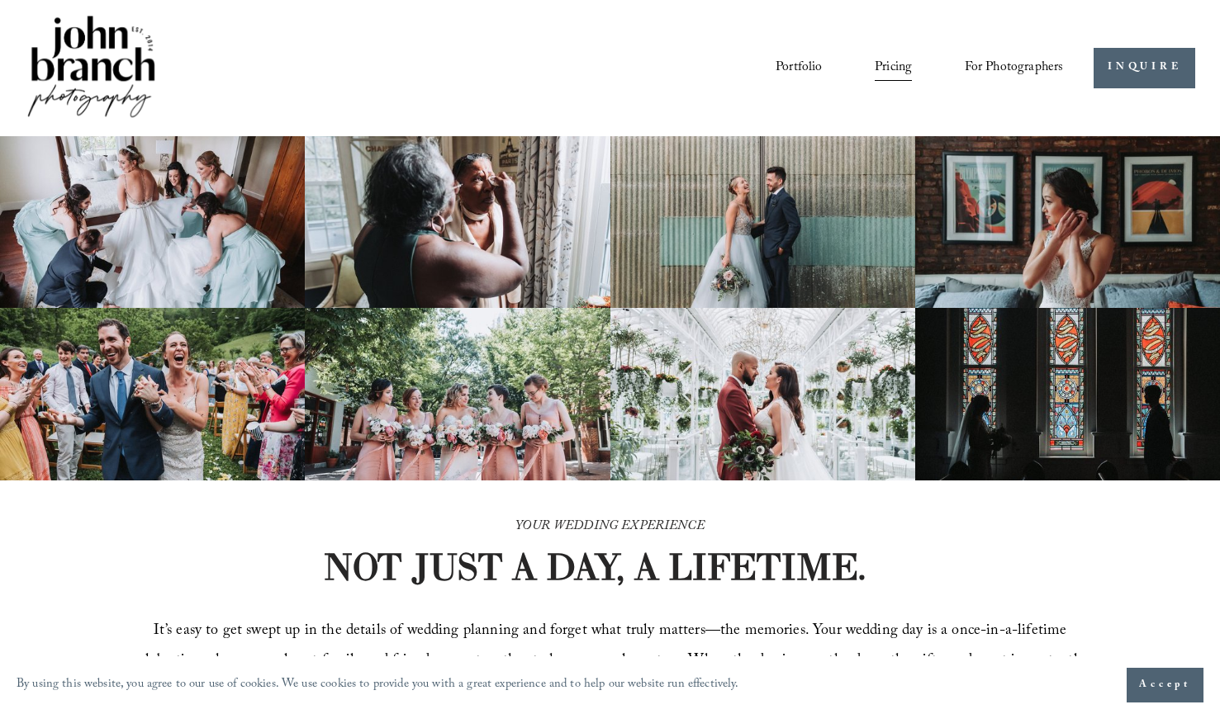
scroll to position [0, 0]
